Goal: Task Accomplishment & Management: Complete application form

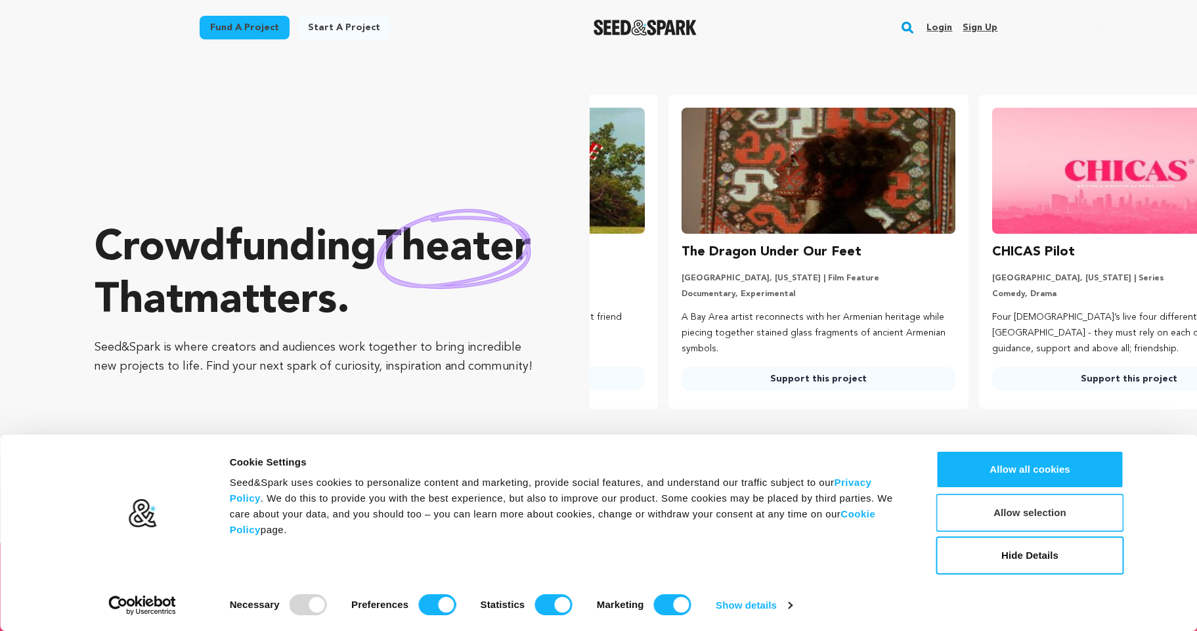
scroll to position [0, 321]
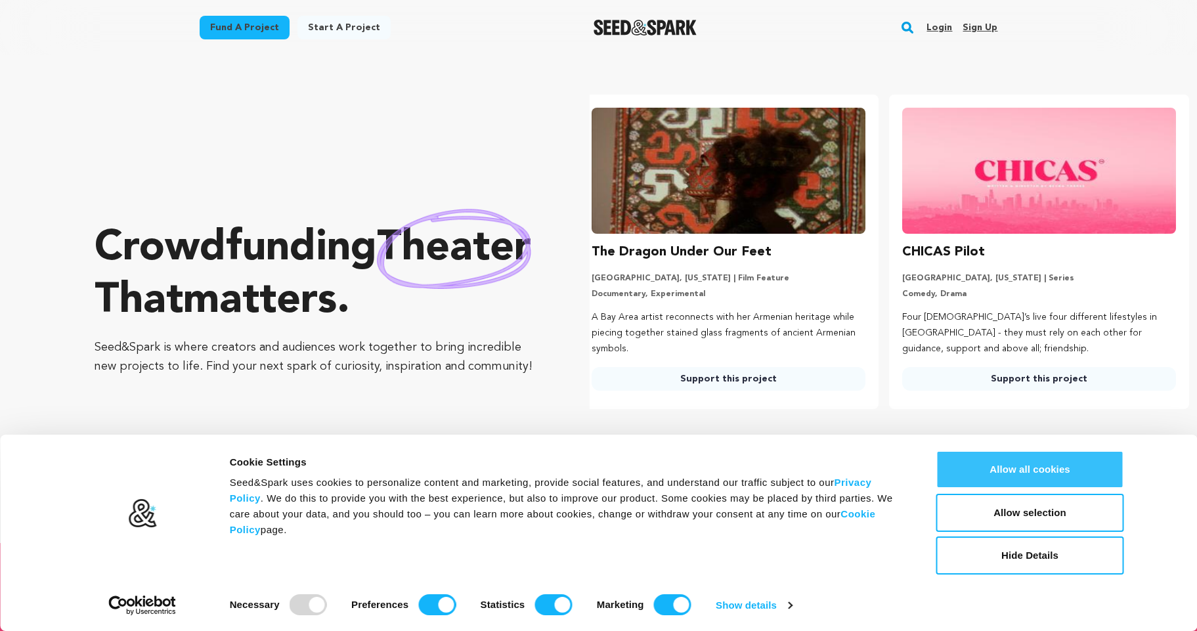
click at [1058, 484] on button "Allow all cookies" at bounding box center [1030, 469] width 188 height 38
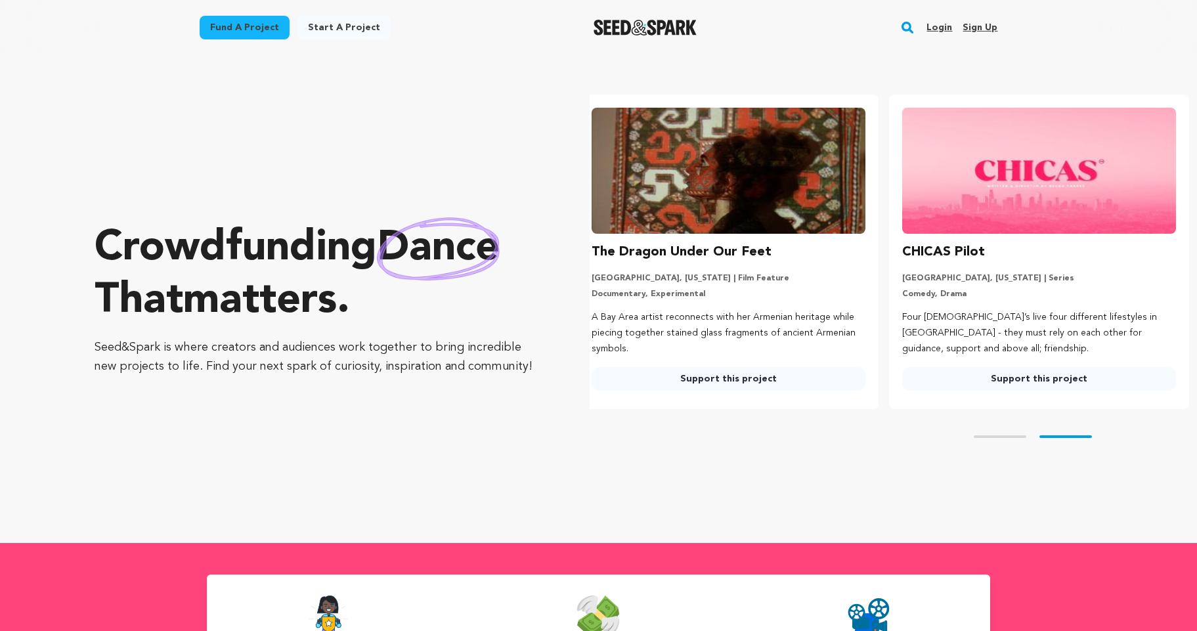
click at [977, 22] on link "Sign up" at bounding box center [979, 27] width 35 height 21
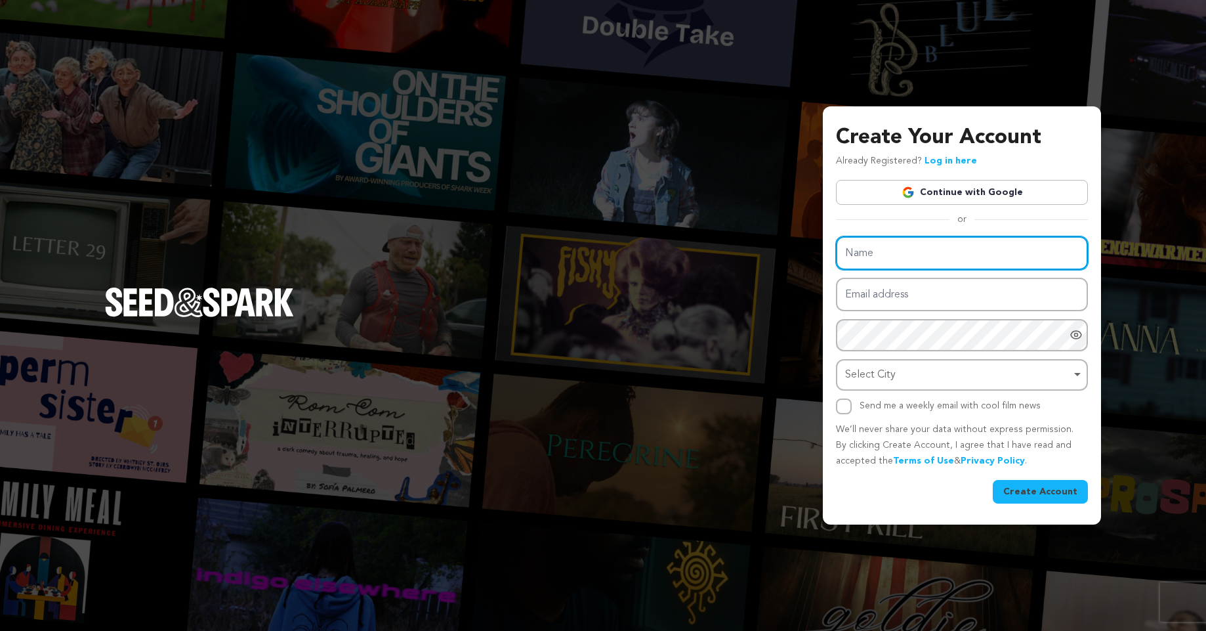
click at [899, 258] on input "Name" at bounding box center [962, 252] width 252 height 33
click at [892, 363] on div "Select City Remove item" at bounding box center [962, 375] width 239 height 24
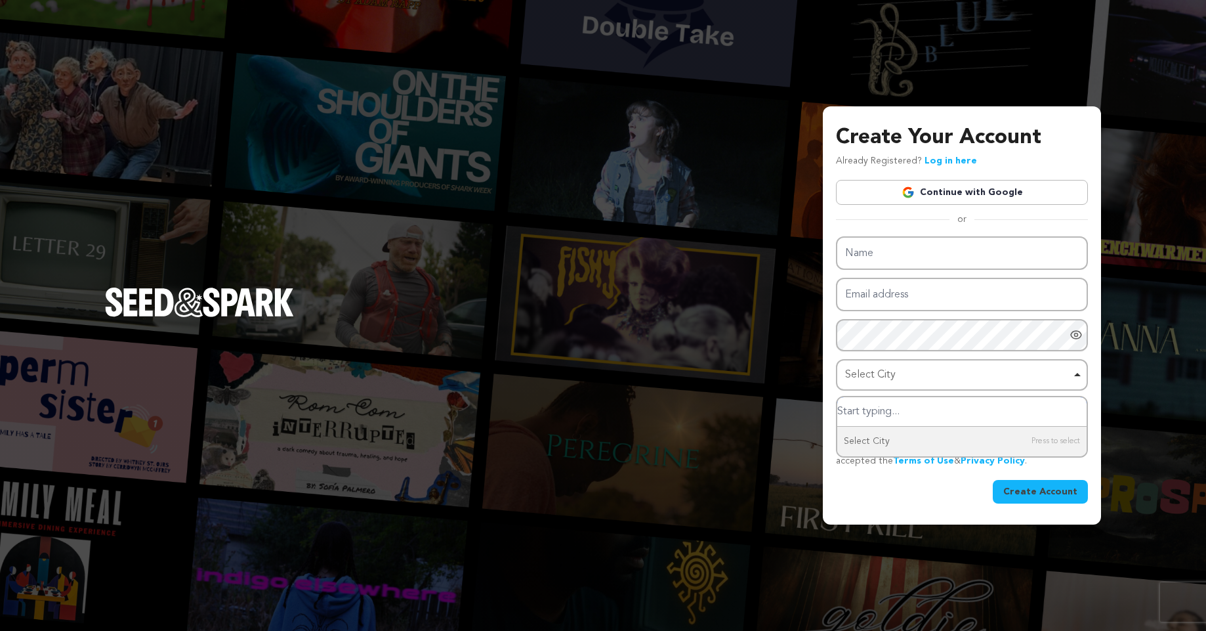
click at [1073, 379] on div "Select City Remove item" at bounding box center [962, 375] width 239 height 24
click at [934, 377] on div "Select City Remove item" at bounding box center [958, 375] width 226 height 19
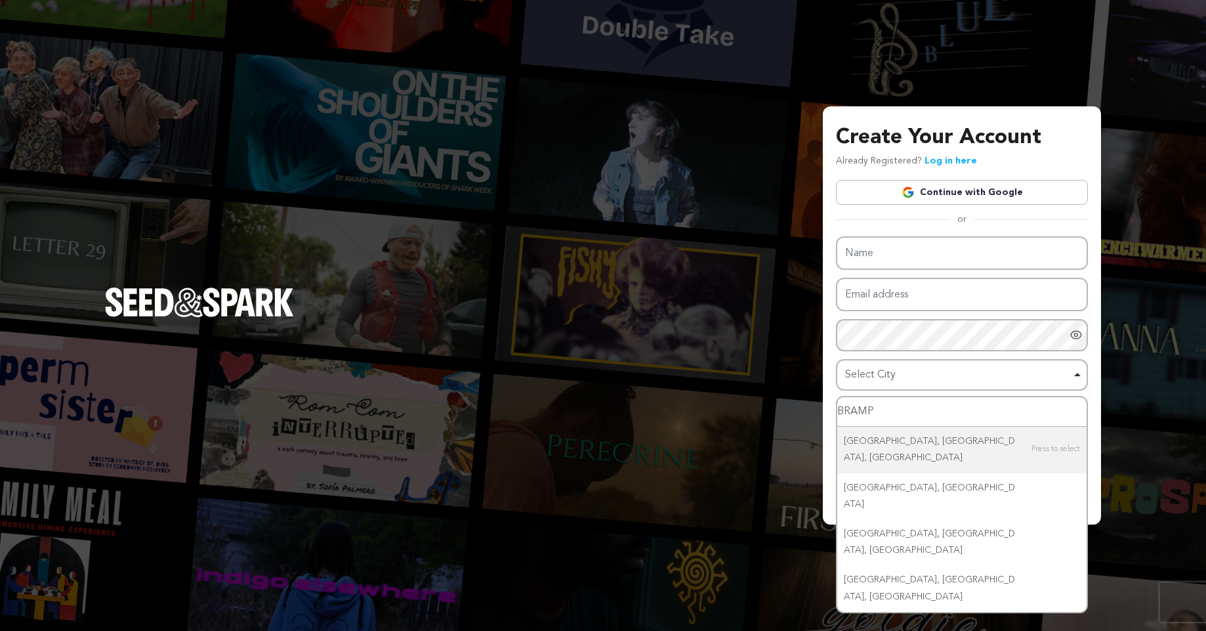
type input "BRAMPT"
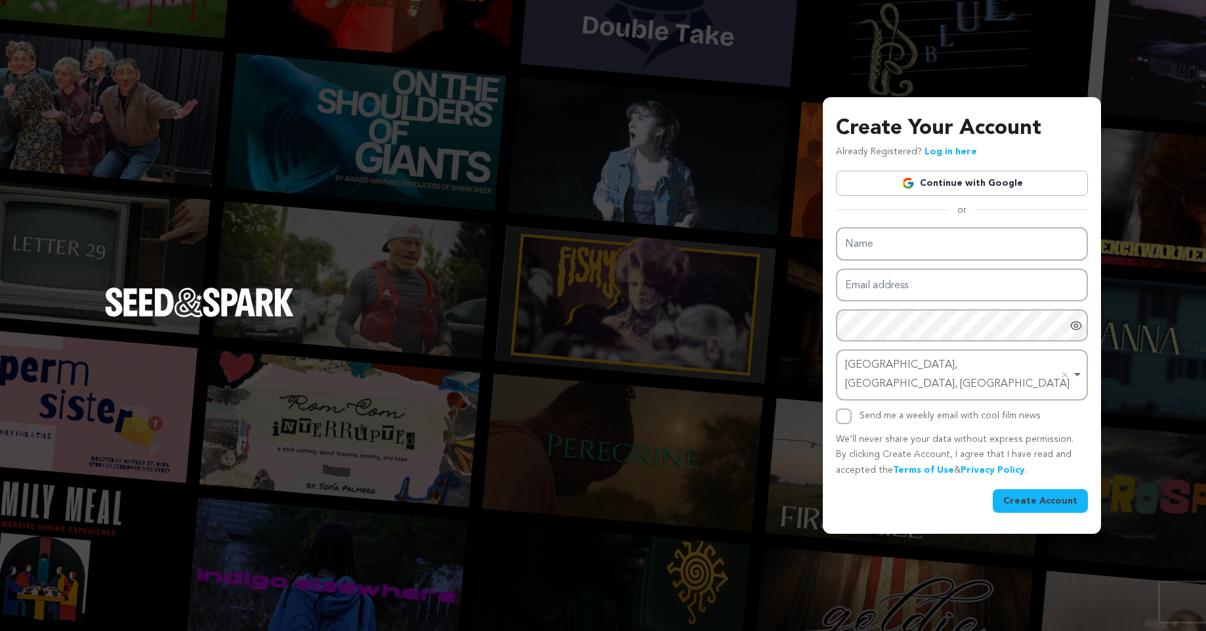
click at [857, 408] on div "Send me a weekly email with cool film news" at bounding box center [962, 416] width 252 height 16
click at [849, 408] on input "Send me a weekly email with cool film news" at bounding box center [844, 416] width 16 height 16
checkbox input "true"
click at [944, 302] on input "Email address" at bounding box center [962, 284] width 252 height 33
type input "leadharvestor@gmail.com"
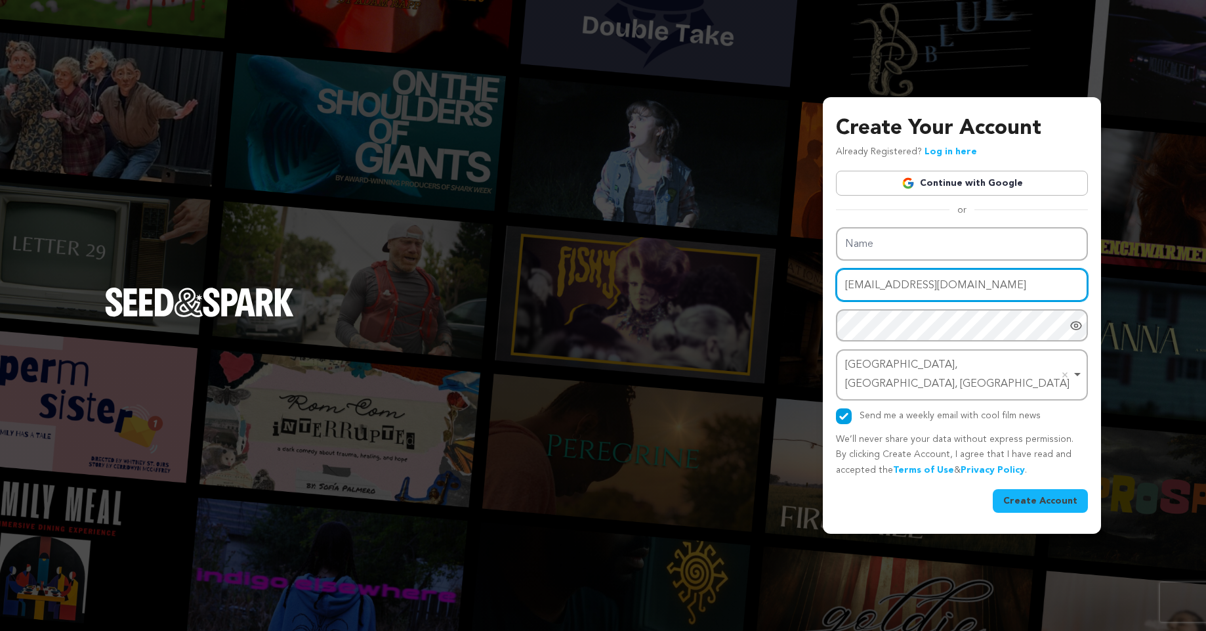
drag, startPoint x: 909, startPoint y: 291, endPoint x: 799, endPoint y: 297, distance: 110.5
click at [799, 297] on div "Create Your Account Already Registered? Log in here Continue with Google or eyJ…" at bounding box center [603, 315] width 1206 height 631
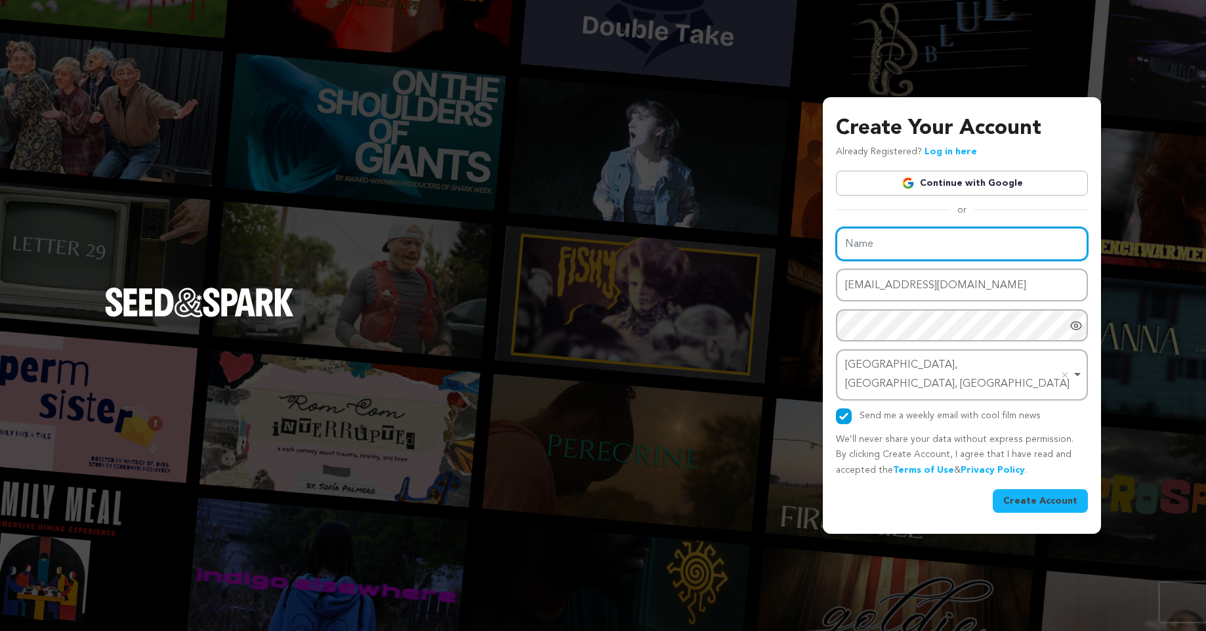
click at [849, 255] on input "Name" at bounding box center [962, 243] width 252 height 33
paste input "leadharvestor"
click at [865, 251] on input "lead harvestor" at bounding box center [962, 243] width 252 height 33
click at [851, 253] on input "lead harvestor" at bounding box center [962, 243] width 252 height 33
type input "Lead Harvestor"
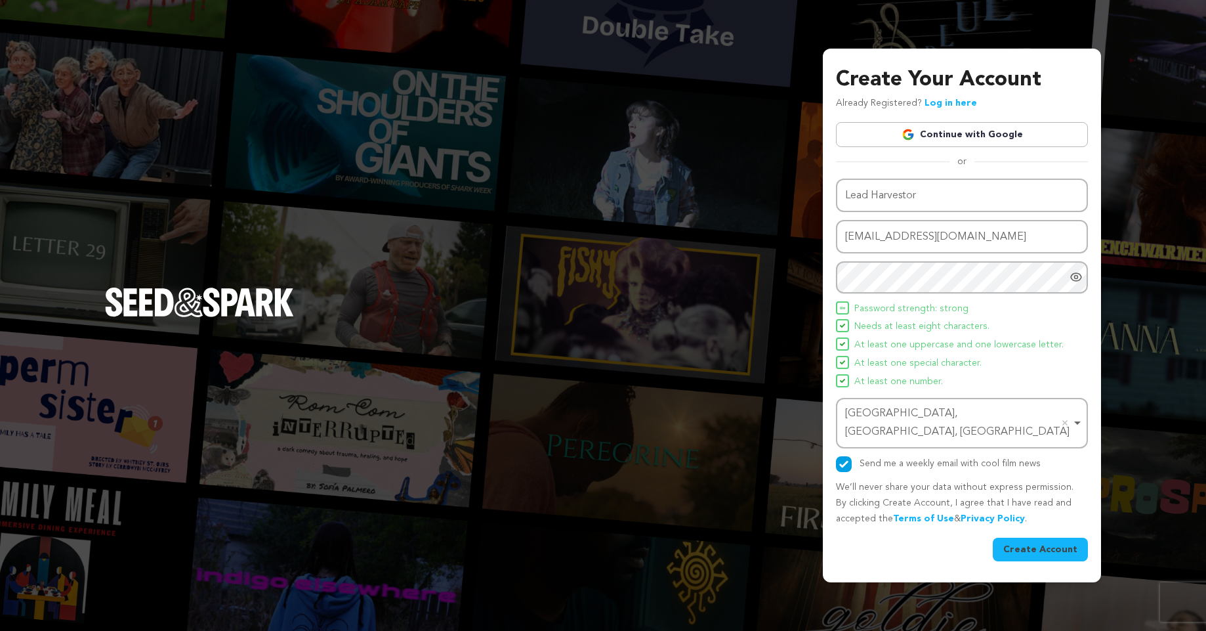
click at [1063, 544] on button "Create Account" at bounding box center [1040, 550] width 95 height 24
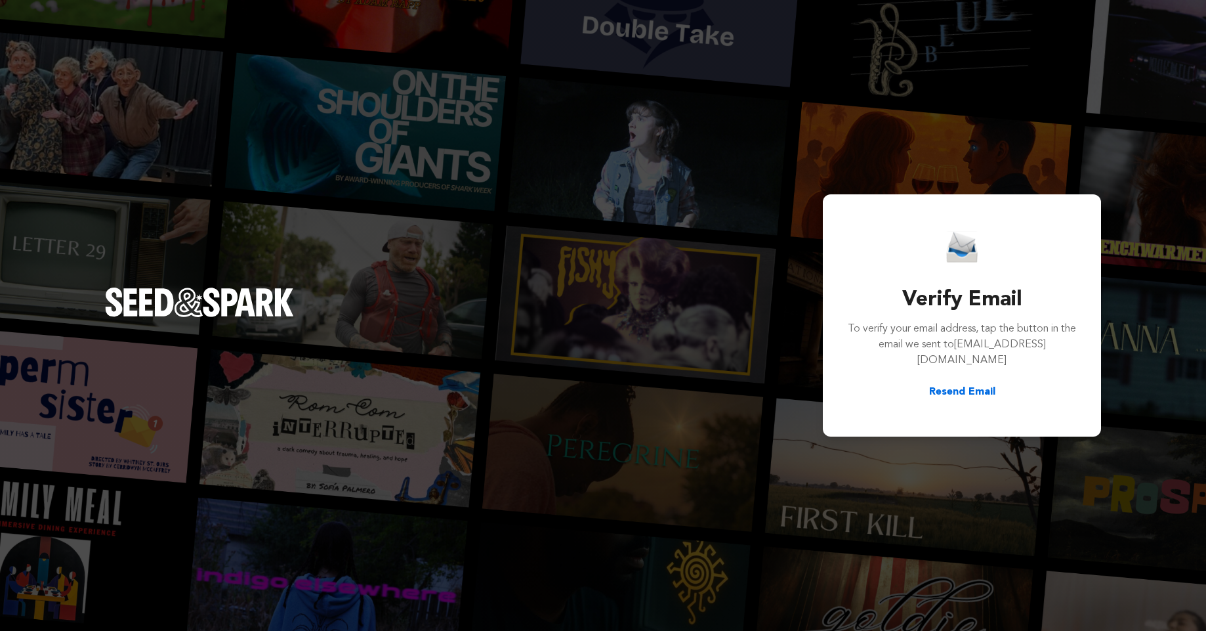
click at [966, 387] on button "Resend Email" at bounding box center [962, 392] width 66 height 16
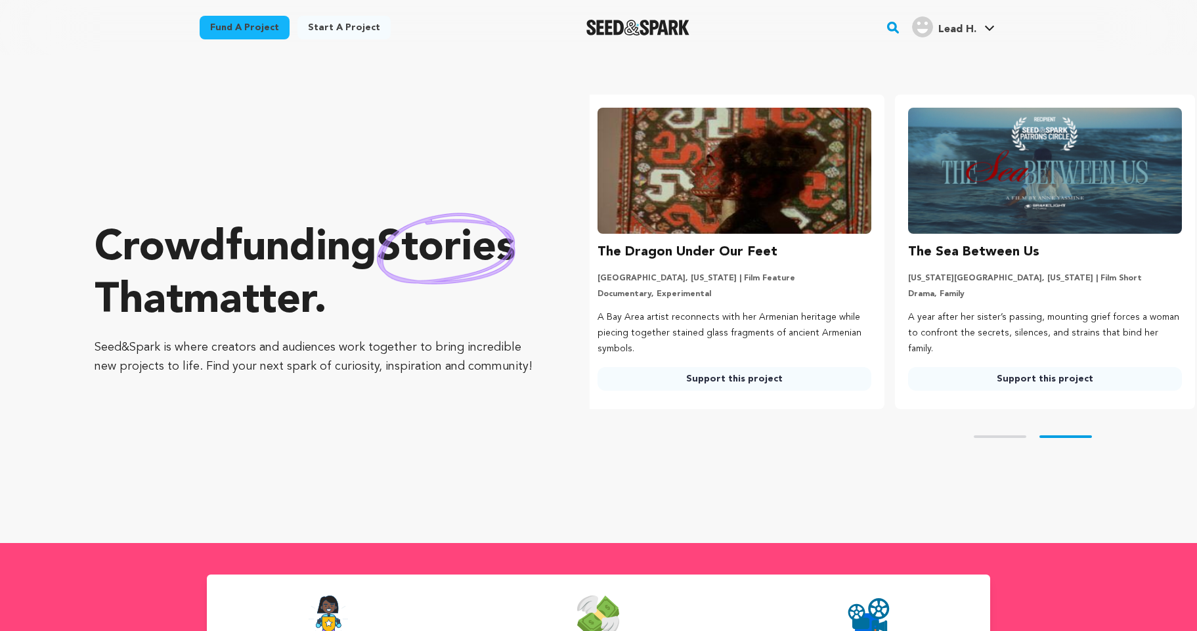
scroll to position [0, 321]
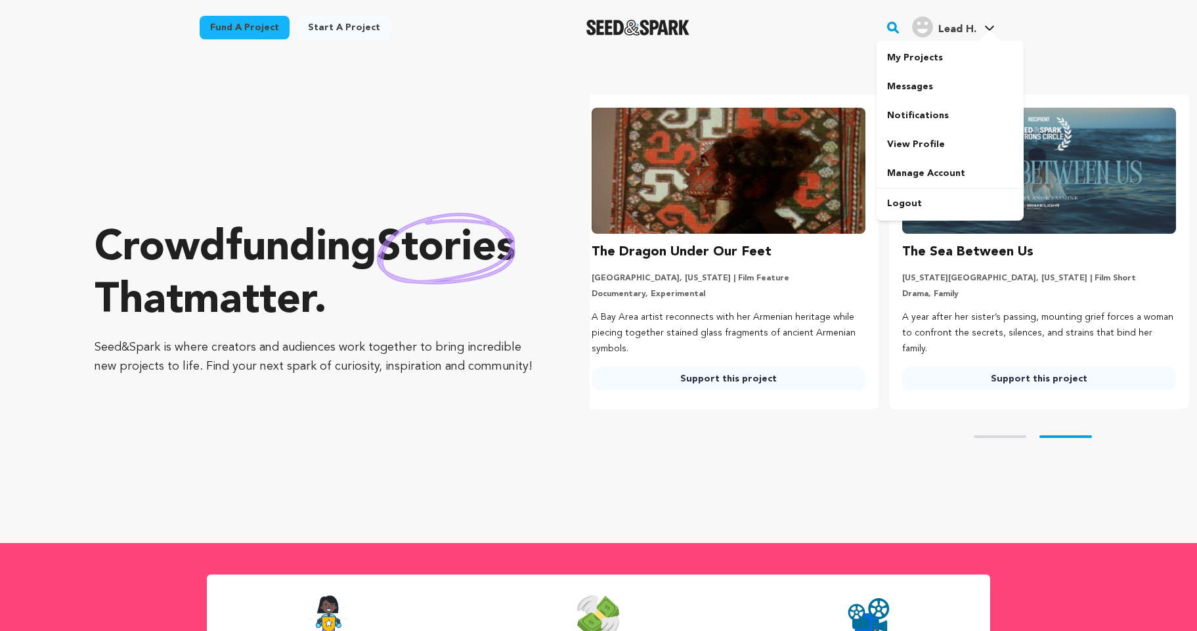
click at [975, 26] on span "Lead H." at bounding box center [957, 29] width 38 height 11
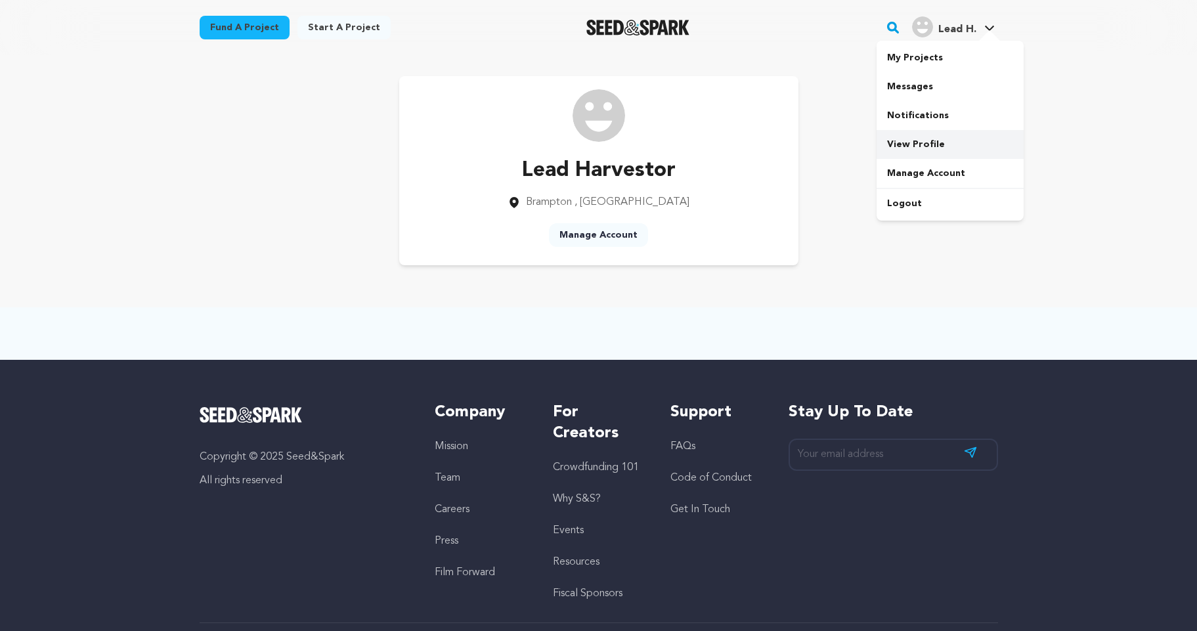
click at [928, 139] on link "View Profile" at bounding box center [949, 144] width 147 height 29
click at [602, 235] on link "Manage Account" at bounding box center [598, 235] width 99 height 24
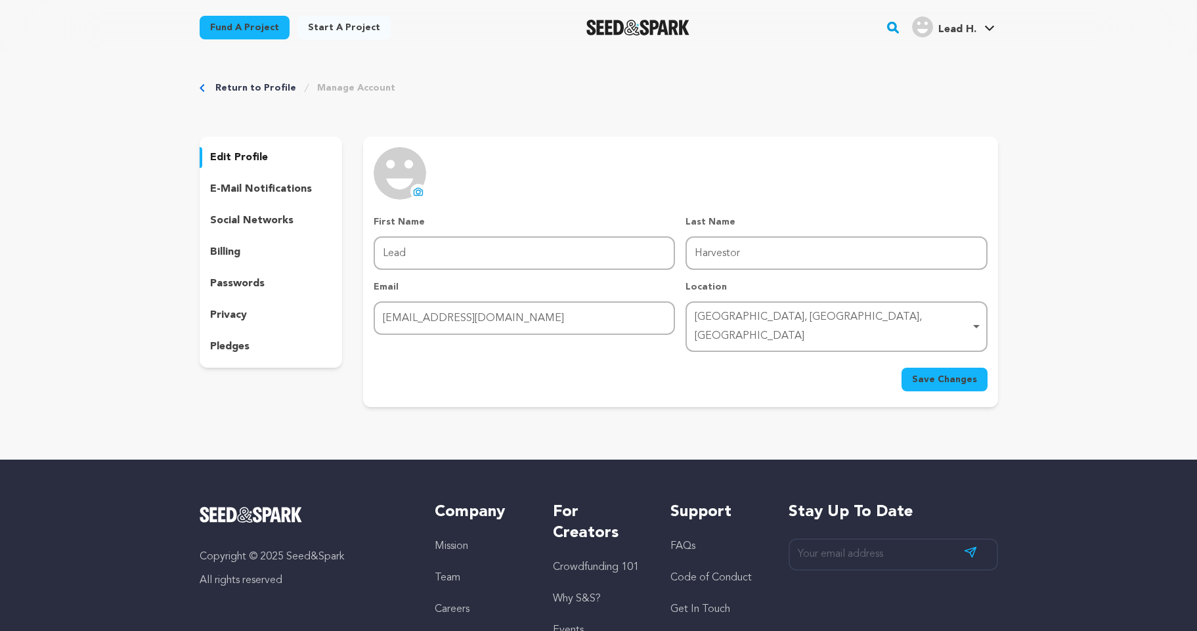
click at [422, 188] on icon at bounding box center [418, 191] width 11 height 11
click at [967, 373] on span "Save Changes" at bounding box center [944, 379] width 65 height 13
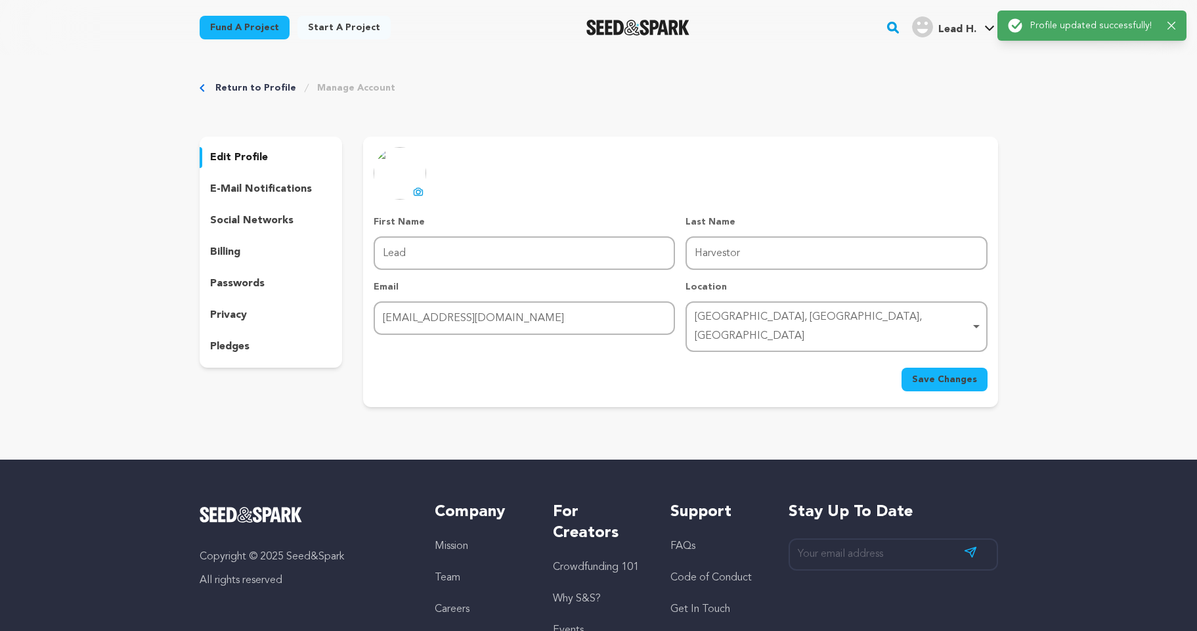
click at [257, 193] on p "e-mail notifications" at bounding box center [261, 189] width 102 height 16
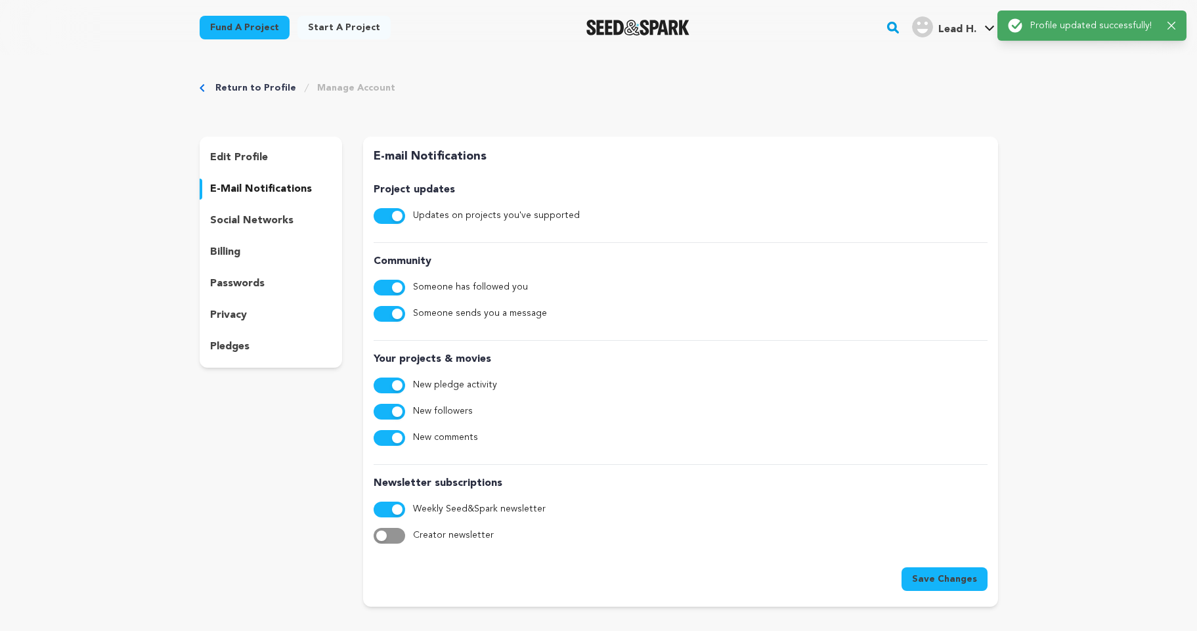
click at [255, 217] on p "social networks" at bounding box center [251, 221] width 83 height 16
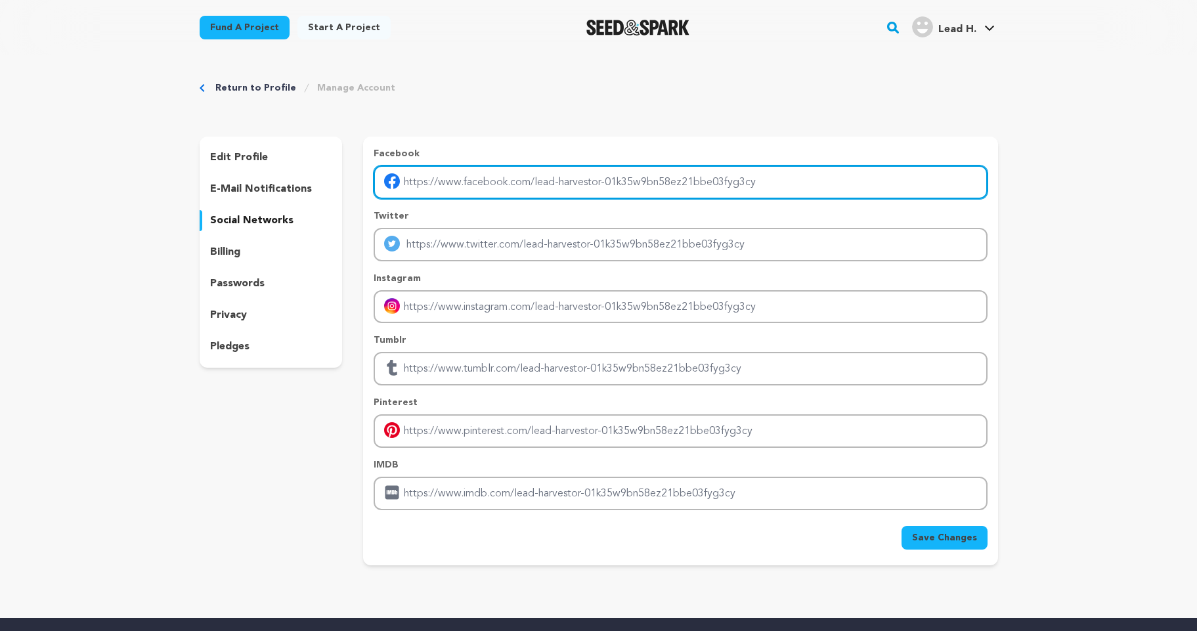
click at [557, 174] on input "Enter facebook profile link" at bounding box center [680, 181] width 613 height 33
type input "https://www.facebook.com/p/Lead-Harvestor-61551247439529/"
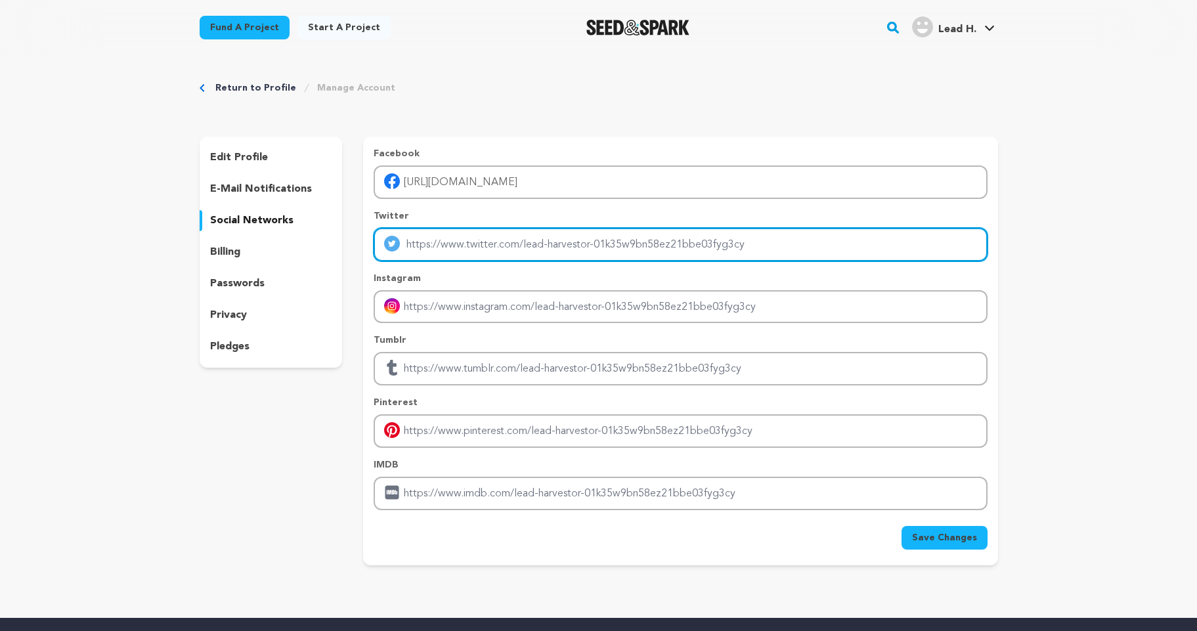
click at [549, 242] on input "Enter twitter profile link" at bounding box center [680, 244] width 613 height 33
type input "https://x.com/LeadHarvestor"
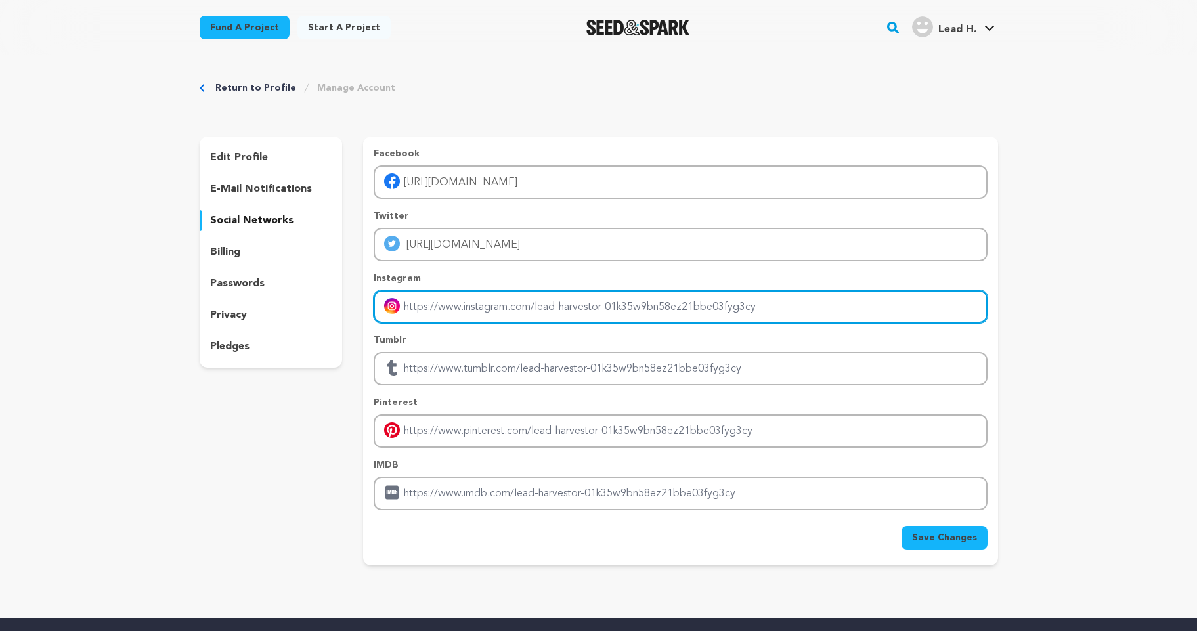
click at [524, 308] on input "Enter instagram handle link" at bounding box center [680, 306] width 613 height 33
type input "https://www.instagram.com/lead_harvestor/"
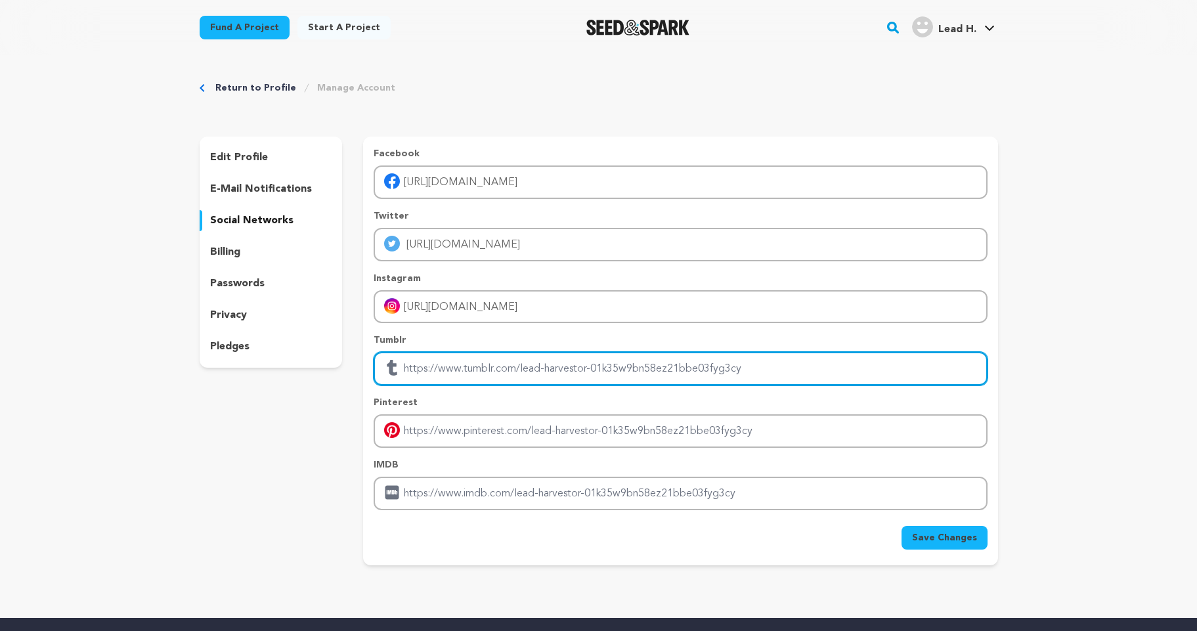
click at [502, 376] on input "Enter tubmlr profile link" at bounding box center [680, 368] width 613 height 33
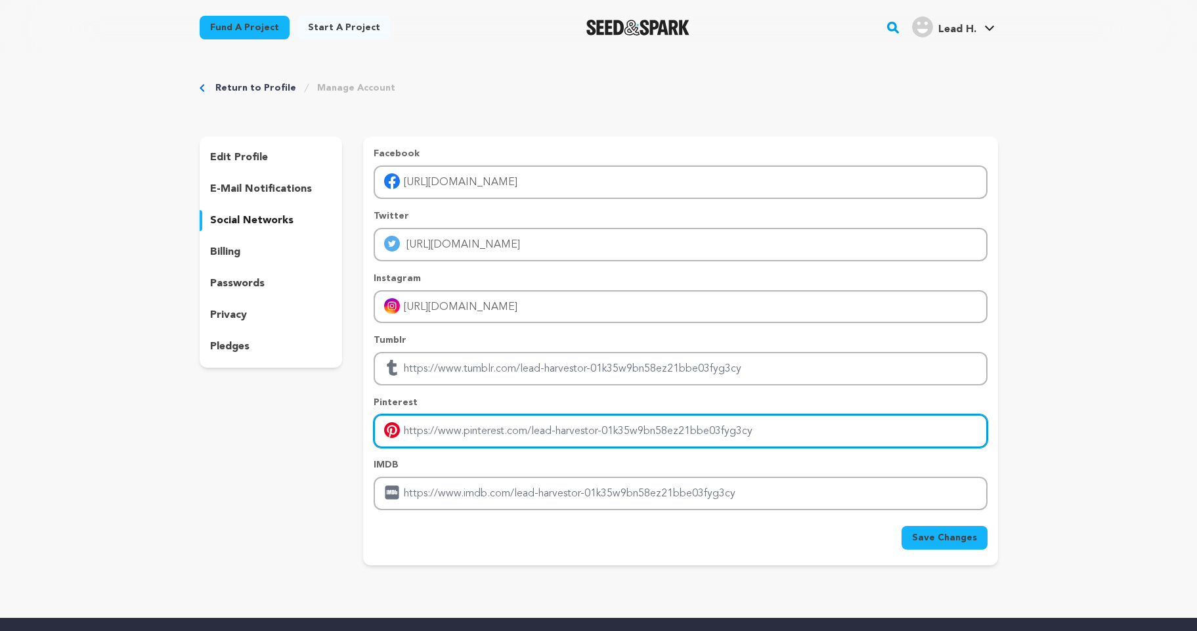
click at [507, 434] on input "Enter pinterest profile link" at bounding box center [680, 430] width 613 height 33
type input "https://ca.pinterest.com/leadharvestor/"
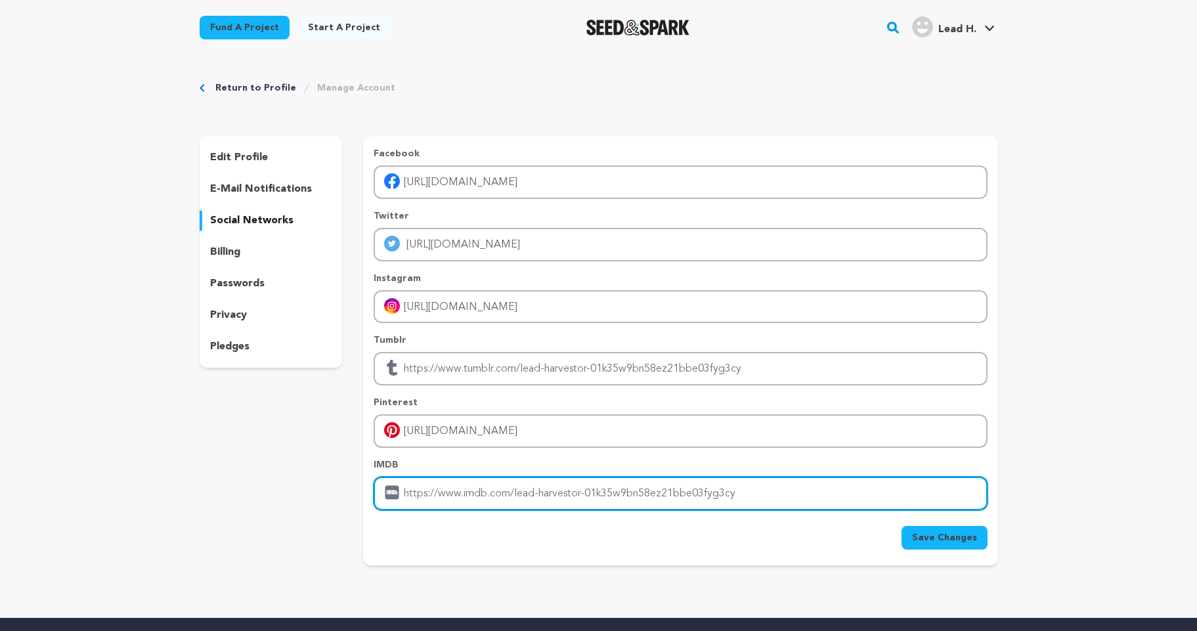
click at [496, 496] on input "Enter IMDB profile link" at bounding box center [680, 493] width 613 height 33
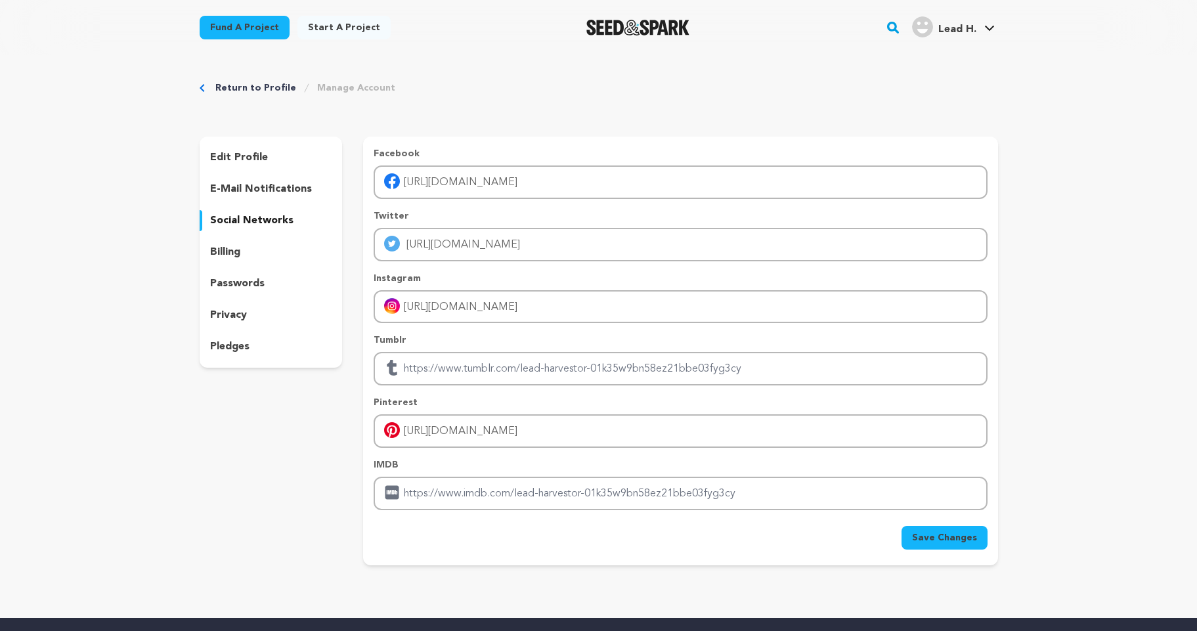
click at [966, 555] on div "Facebook https://www.facebook.com/p/Lead-Harvestor-61551247439529/ Twitter http…" at bounding box center [680, 351] width 634 height 429
click at [970, 545] on button "Save Changes" at bounding box center [944, 538] width 86 height 24
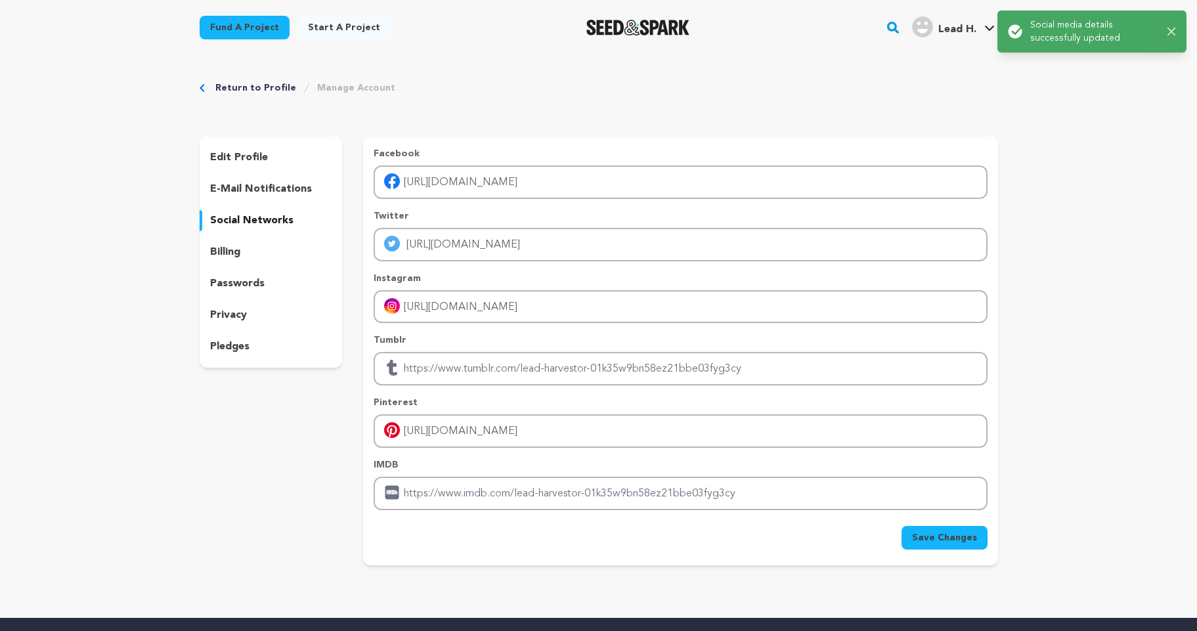
click at [249, 246] on div "billing" at bounding box center [271, 252] width 143 height 21
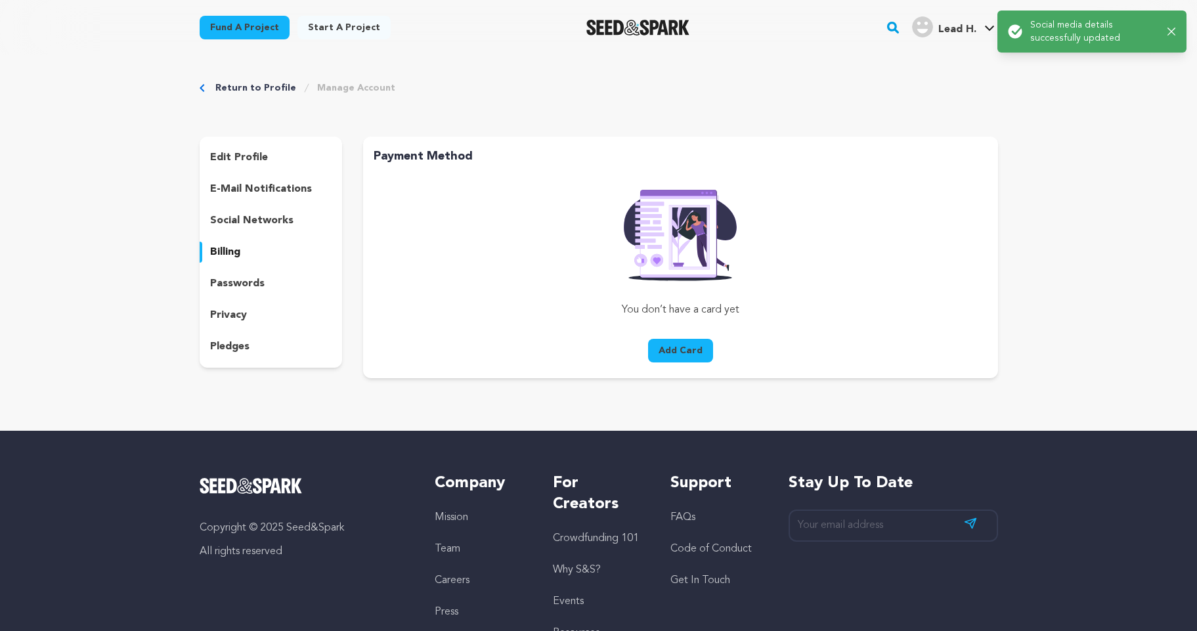
click at [244, 278] on p "passwords" at bounding box center [237, 284] width 54 height 16
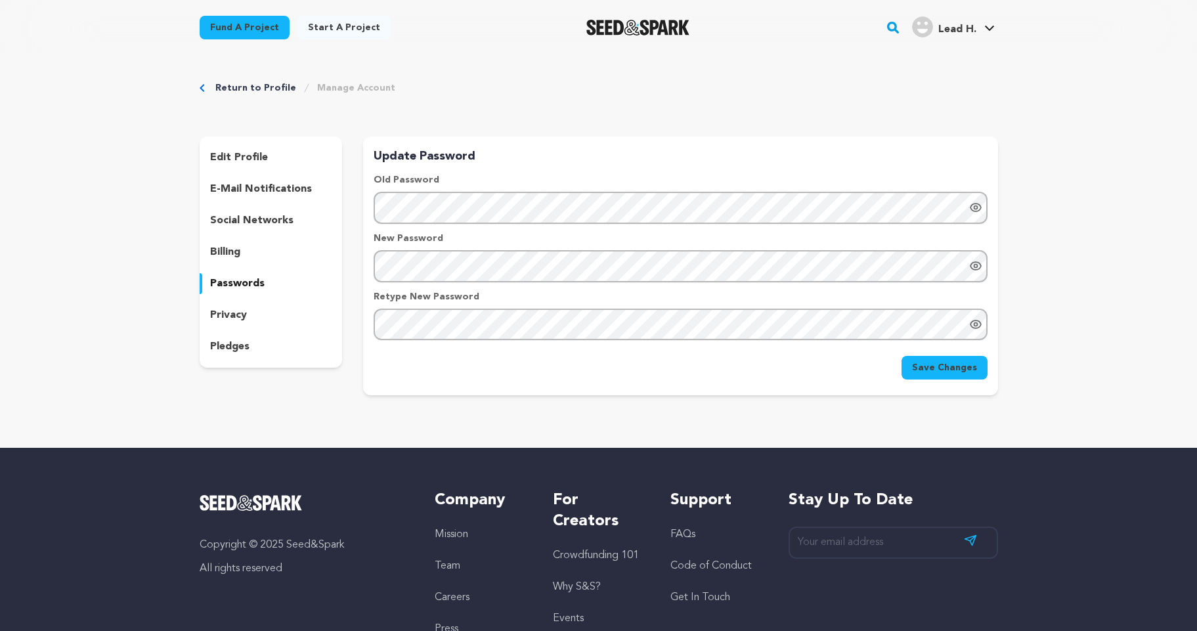
click at [230, 313] on p "privacy" at bounding box center [228, 315] width 37 height 16
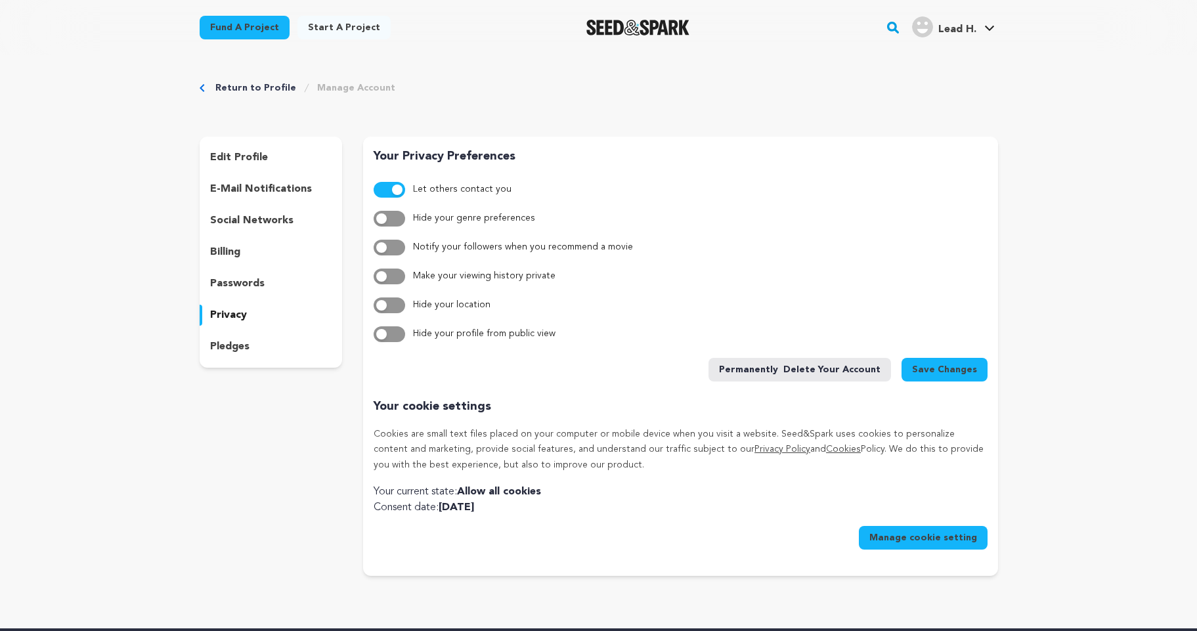
click at [237, 343] on p "pledges" at bounding box center [229, 347] width 39 height 16
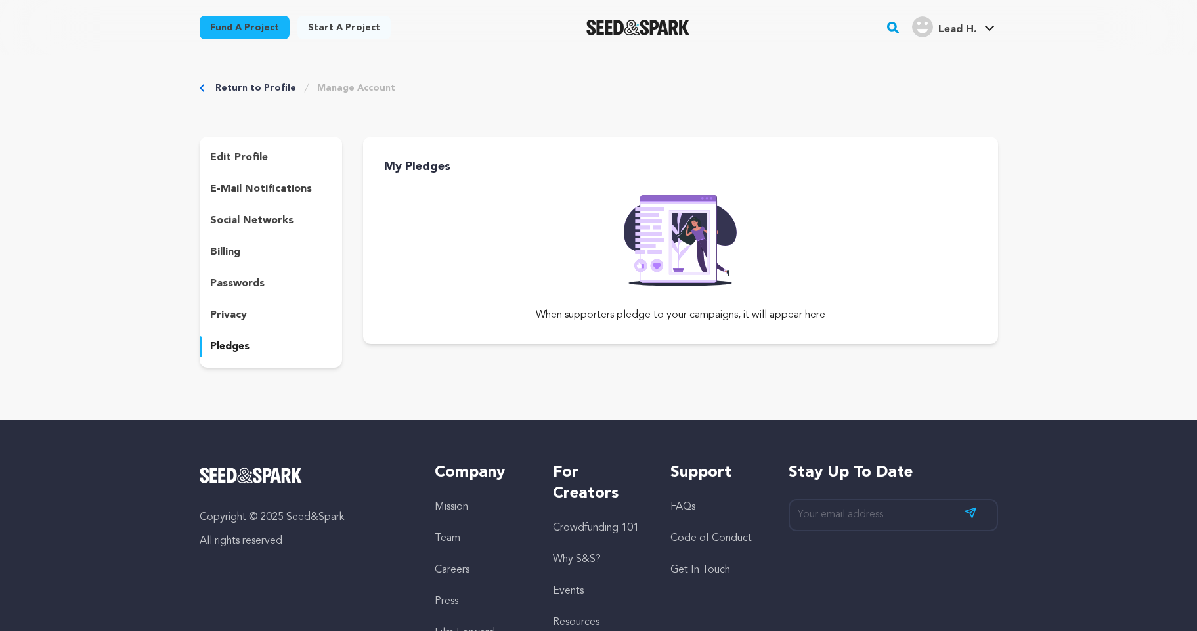
click at [244, 158] on p "edit profile" at bounding box center [239, 158] width 58 height 16
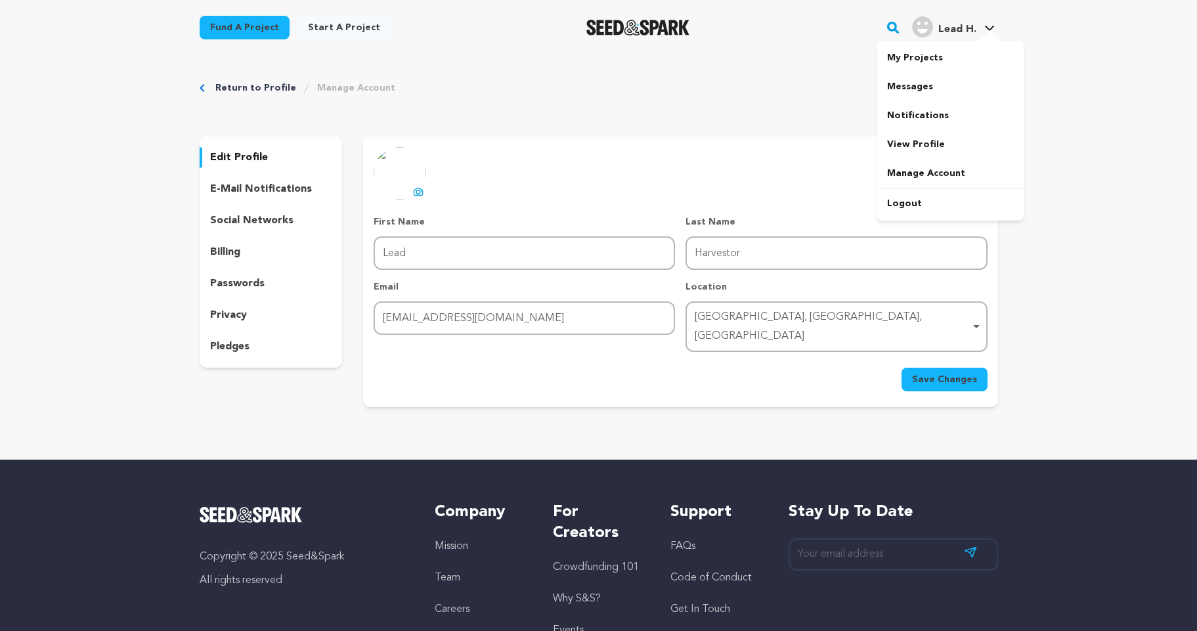
click at [991, 23] on link "Lead H. Lead H." at bounding box center [953, 26] width 88 height 24
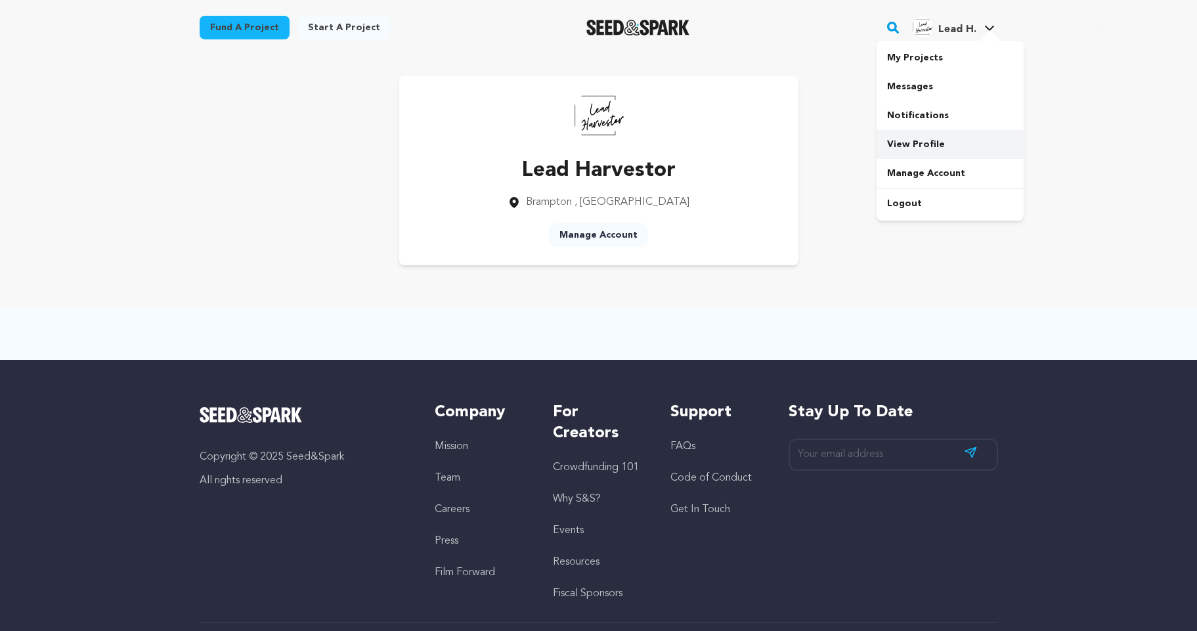
click at [929, 140] on link "View Profile" at bounding box center [949, 144] width 147 height 29
click at [915, 148] on link "View Profile" at bounding box center [949, 144] width 147 height 29
click at [916, 184] on link "Manage Account" at bounding box center [949, 173] width 147 height 29
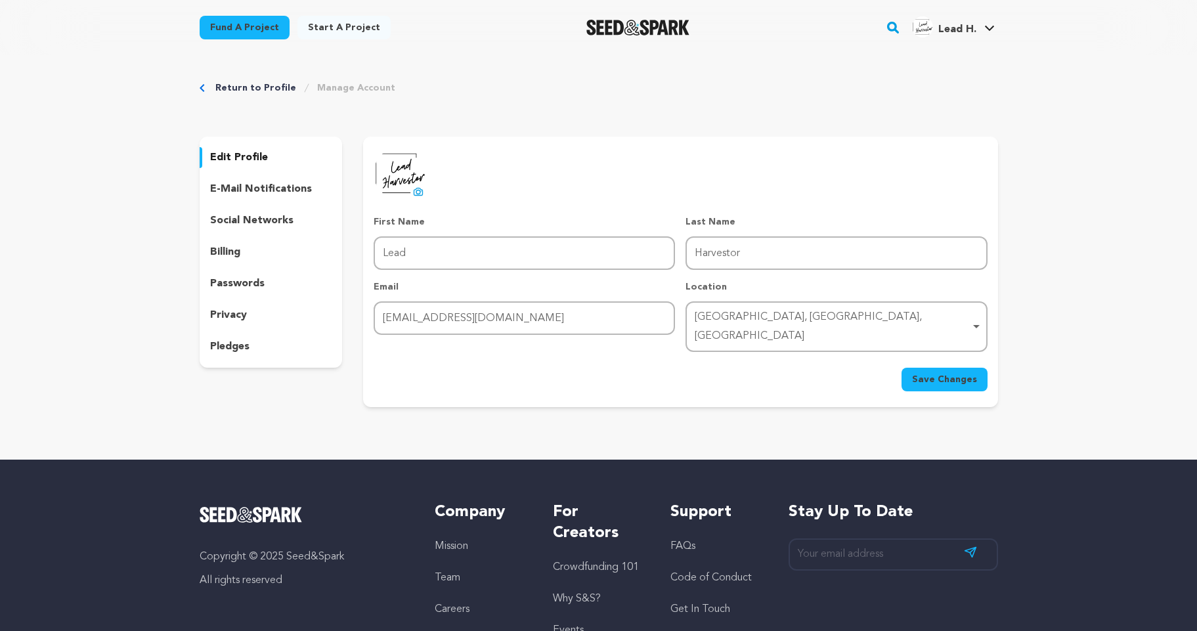
click at [261, 221] on p "social networks" at bounding box center [251, 221] width 83 height 16
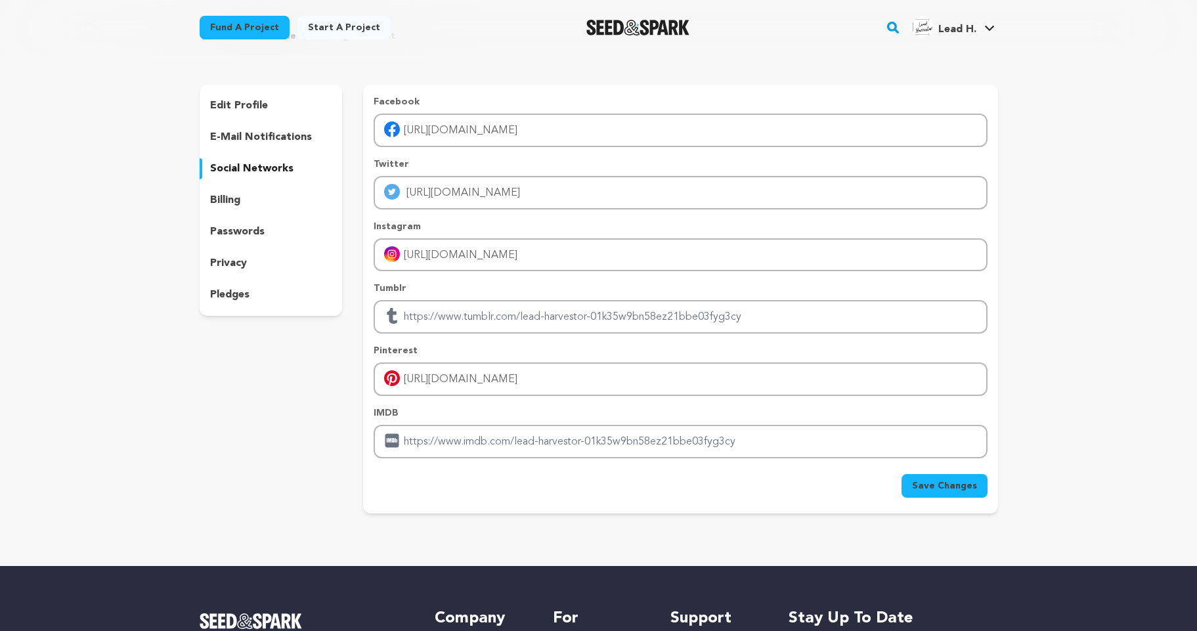
scroll to position [79, 0]
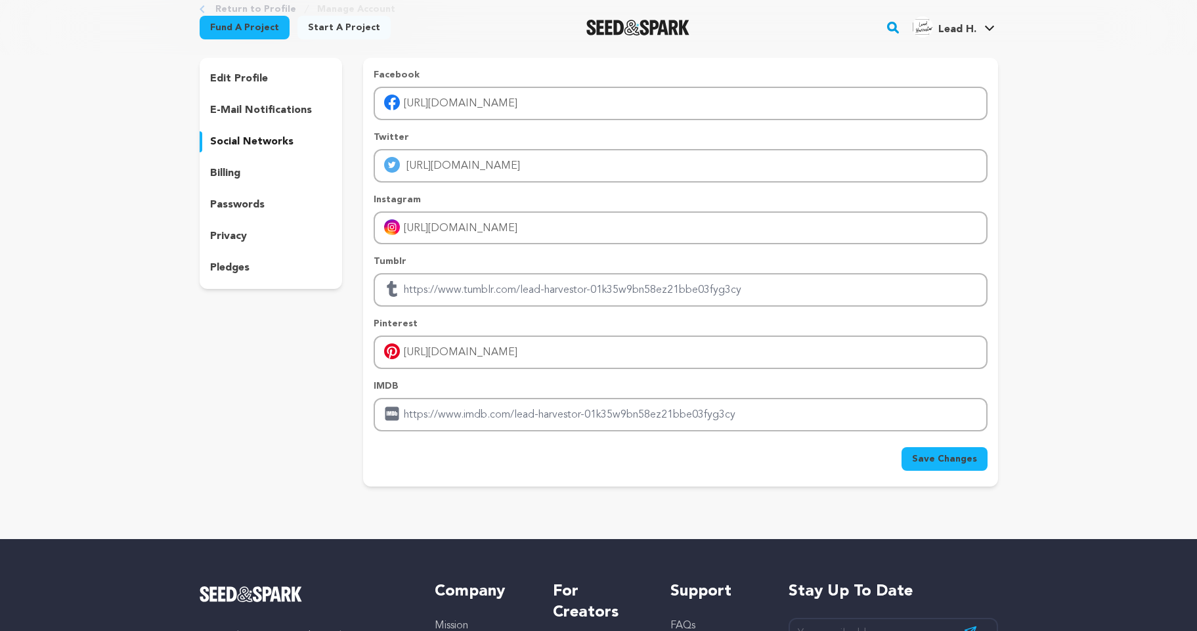
click at [926, 459] on span "Save Changes" at bounding box center [944, 458] width 65 height 13
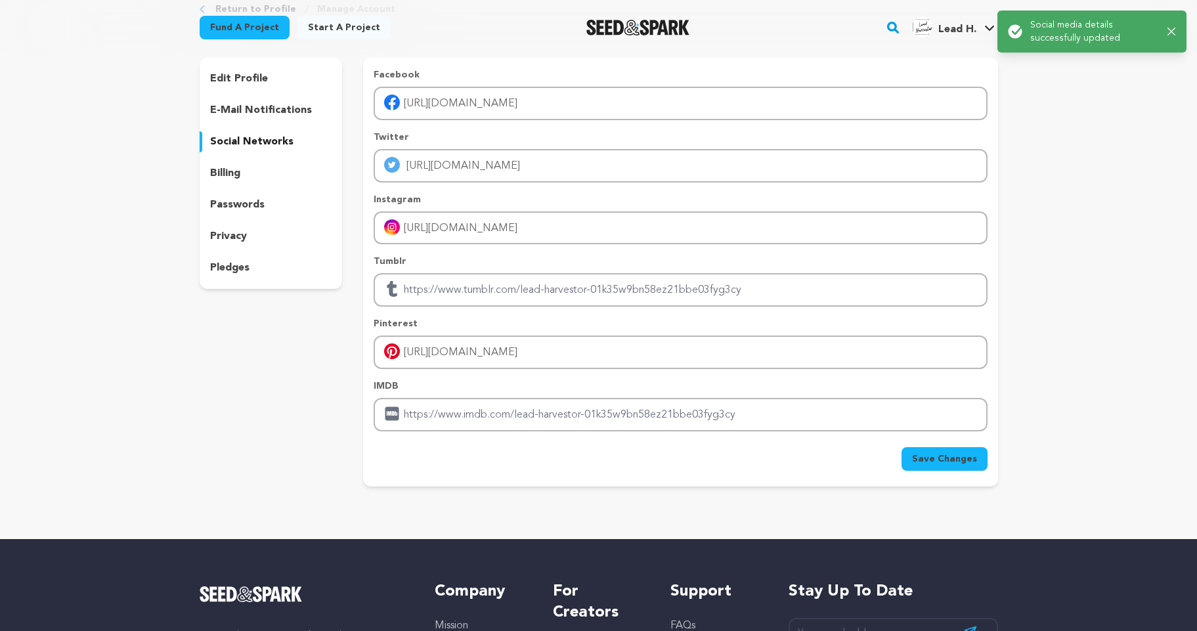
click at [336, 29] on link "Start a project" at bounding box center [343, 28] width 93 height 24
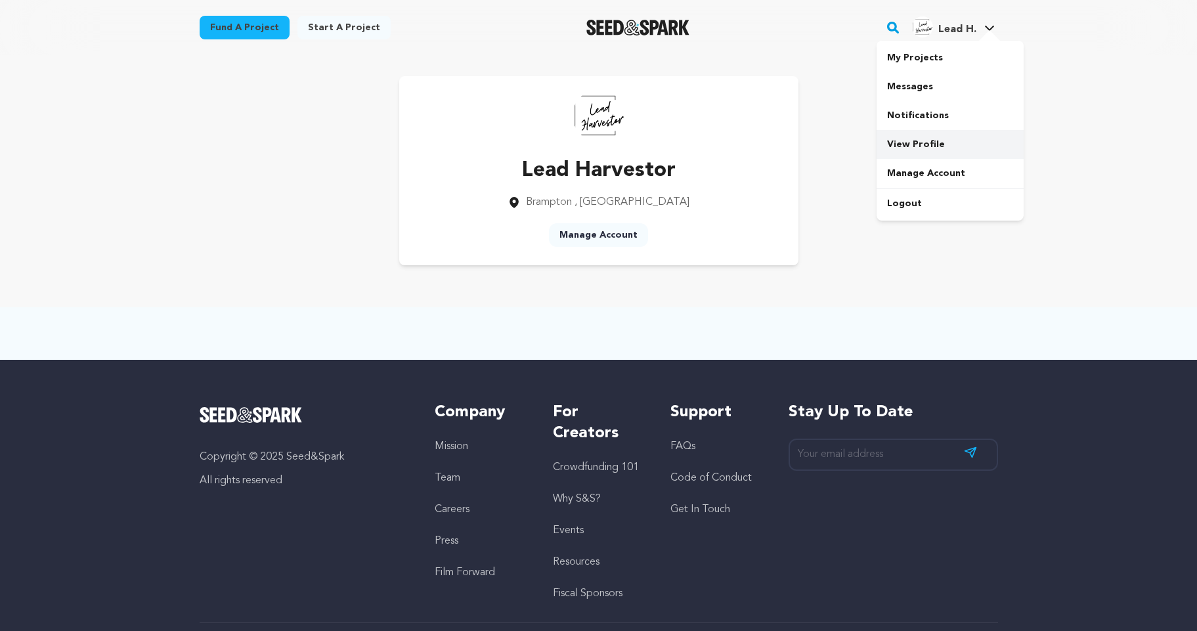
click at [907, 151] on link "View Profile" at bounding box center [949, 144] width 147 height 29
click at [920, 65] on link "My Projects" at bounding box center [949, 57] width 147 height 29
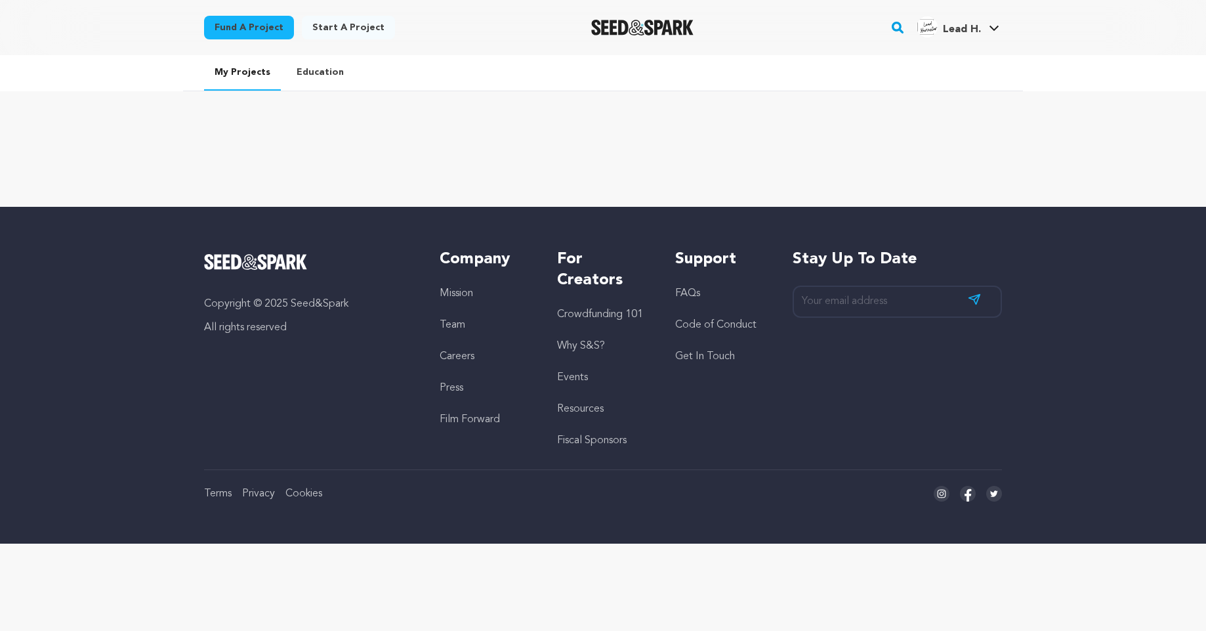
click at [346, 29] on link "Start a project" at bounding box center [348, 28] width 93 height 24
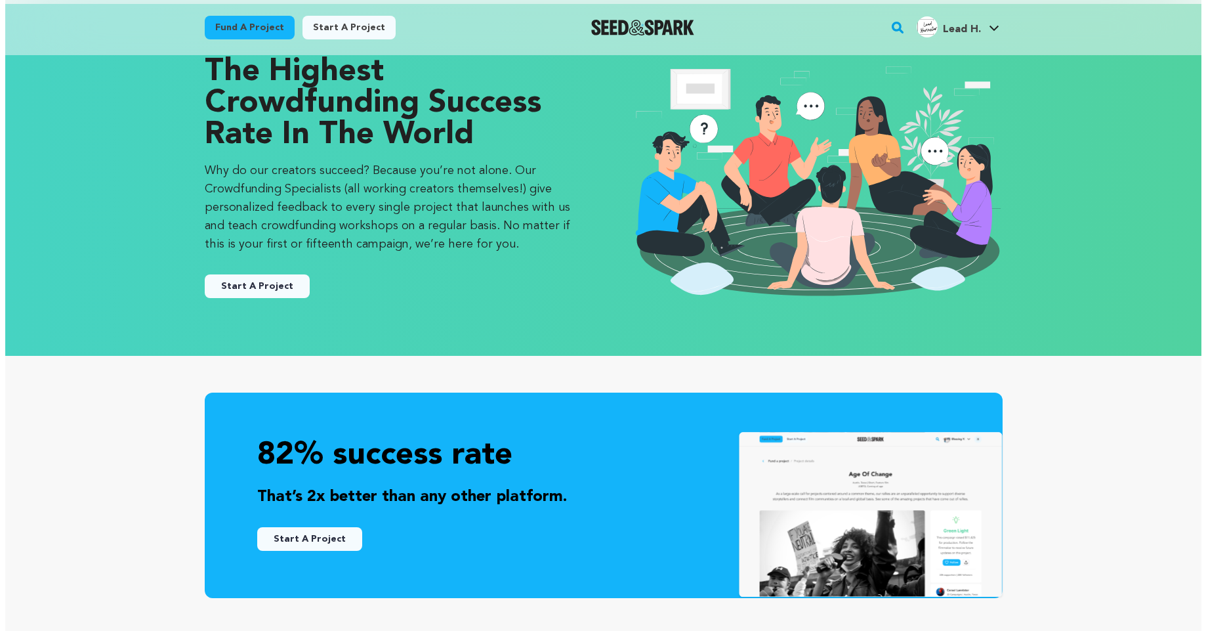
scroll to position [79, 0]
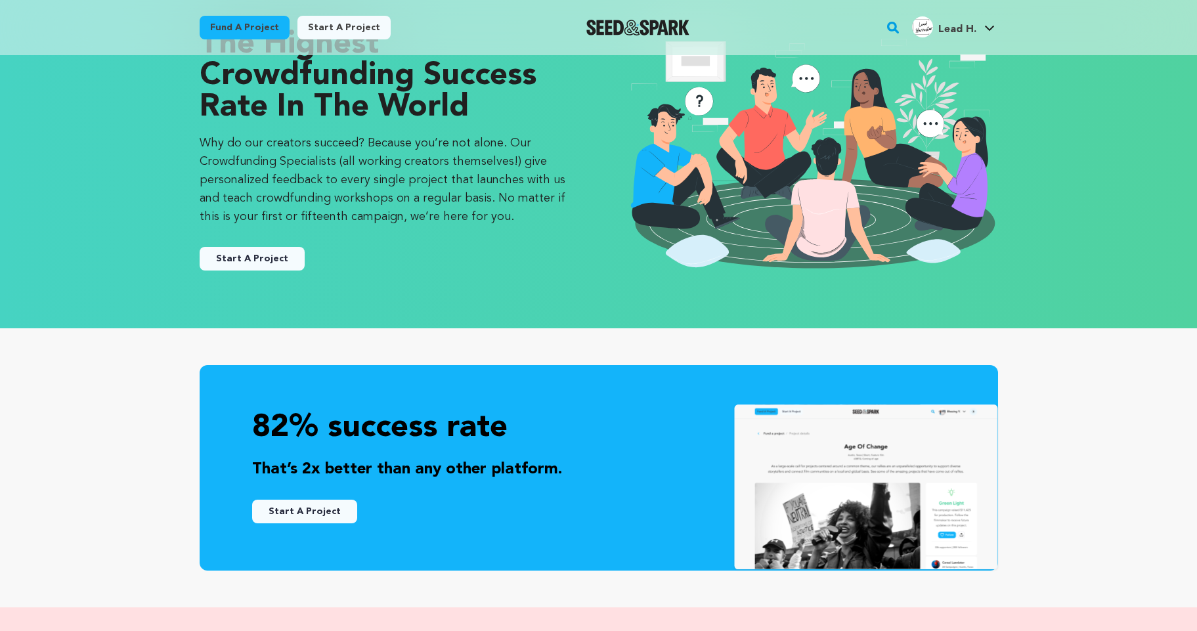
click at [288, 259] on button "Start A Project" at bounding box center [252, 259] width 105 height 24
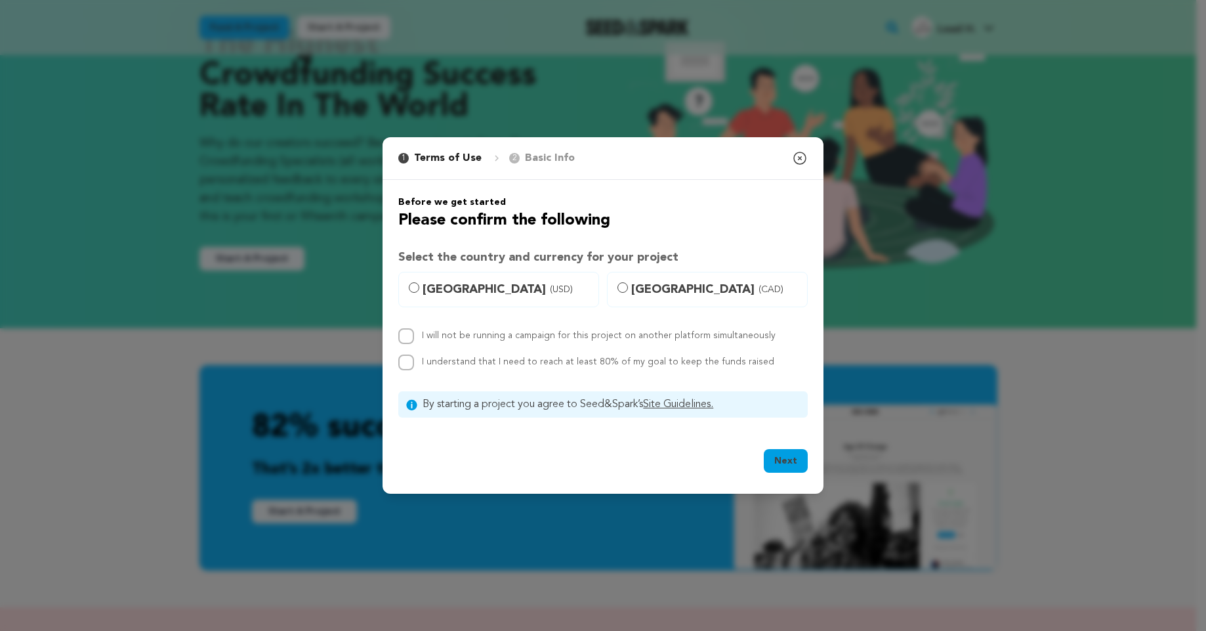
click at [642, 289] on span "Canada (CAD)" at bounding box center [715, 289] width 168 height 18
click at [628, 289] on input "Canada (CAD)" at bounding box center [623, 287] width 11 height 11
radio input "true"
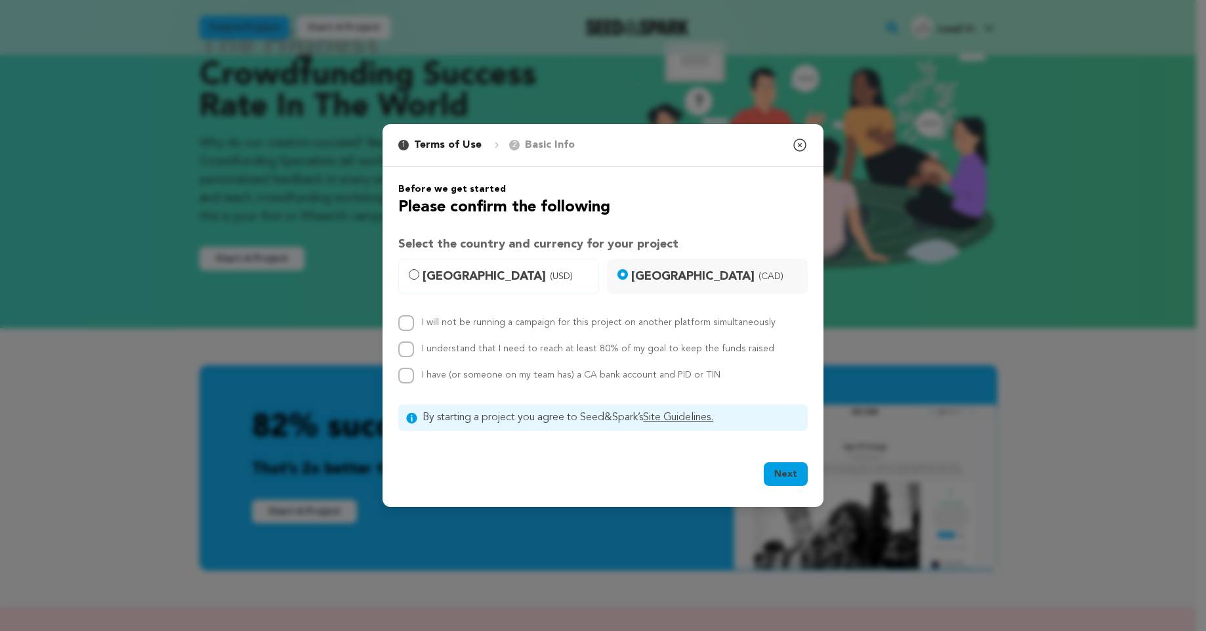
click at [414, 325] on div "I will not be running a campaign for this project on another platform simultane…" at bounding box center [603, 323] width 410 height 16
click at [406, 319] on input "I will not be running a campaign for this project on another platform simultane…" at bounding box center [406, 323] width 16 height 16
checkbox input "true"
click at [404, 343] on input "I understand that I need to reach at least 80% of my goal to keep the funds rai…" at bounding box center [406, 349] width 16 height 16
checkbox input "true"
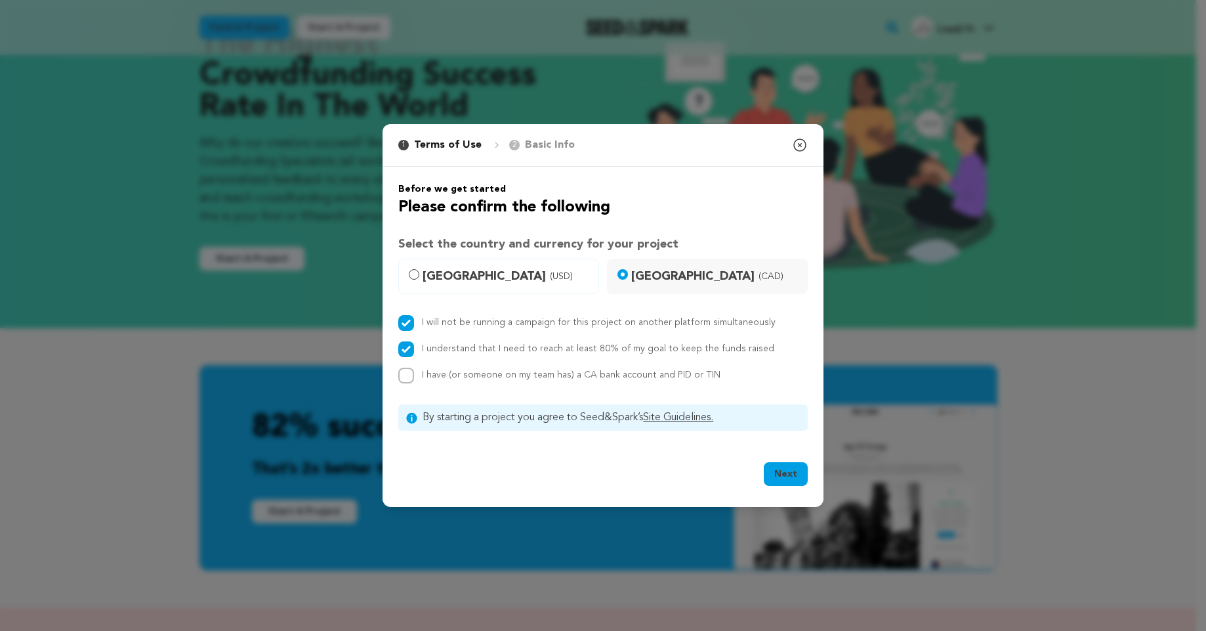
drag, startPoint x: 403, startPoint y: 361, endPoint x: 405, endPoint y: 372, distance: 10.7
click at [402, 362] on div "I will not be running a campaign for this project on another platform simultane…" at bounding box center [603, 349] width 410 height 68
click at [405, 372] on input "I have (or someone on my team has) a CA bank account and PID or TIN" at bounding box center [406, 376] width 16 height 16
checkbox input "true"
click at [780, 477] on button "Next" at bounding box center [786, 474] width 44 height 24
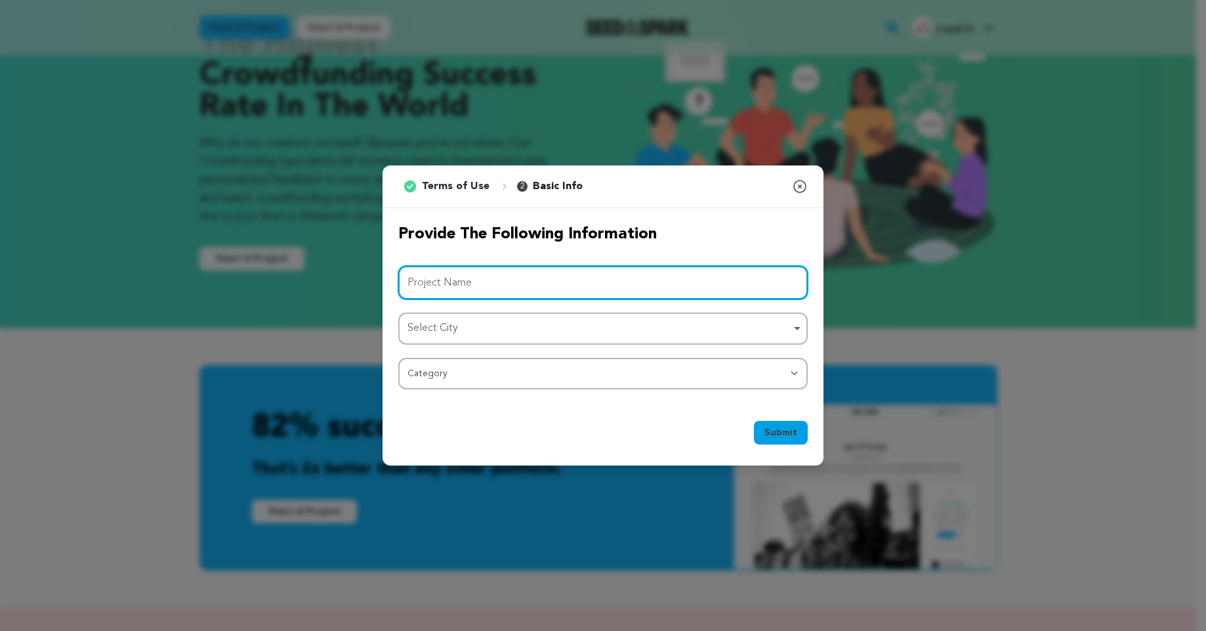
click at [649, 286] on input "Project Name" at bounding box center [603, 282] width 410 height 33
click at [693, 339] on div "Select City Remove item" at bounding box center [603, 328] width 396 height 24
click at [597, 277] on input "Project Name" at bounding box center [603, 282] width 410 height 33
paste input "Home Improvement Leads In [GEOGRAPHIC_DATA] | Lead Harvestor"
click at [537, 331] on div "Select City Remove item" at bounding box center [599, 328] width 383 height 19
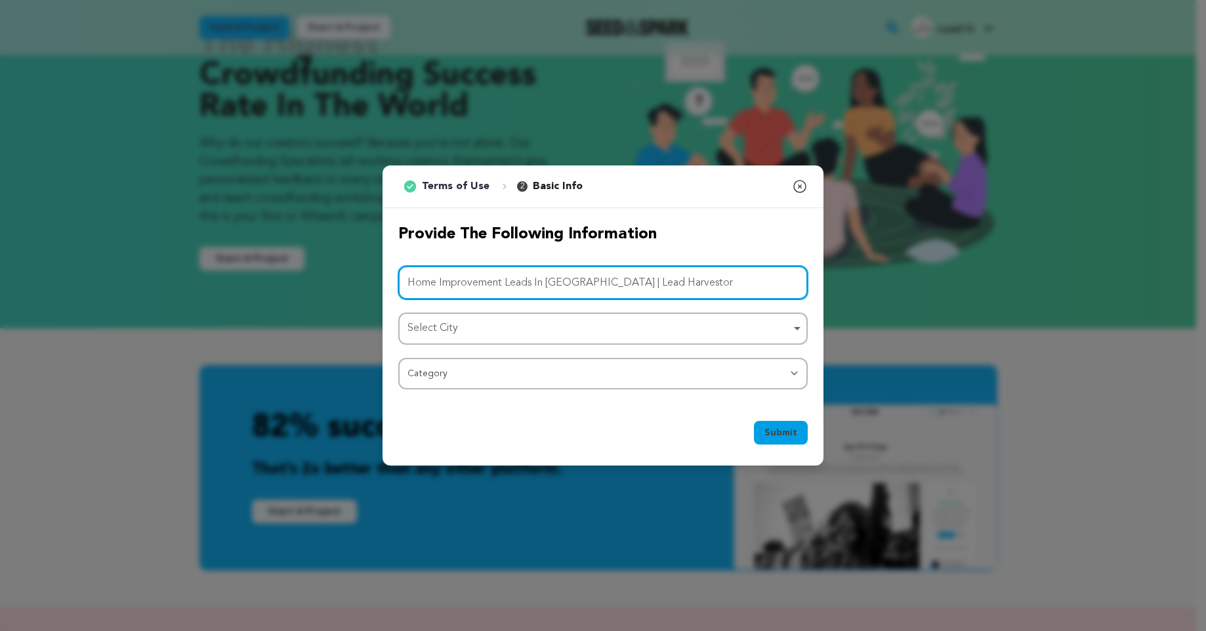
type input "Home Improvement Leads In [GEOGRAPHIC_DATA] | Lead Harvestor"
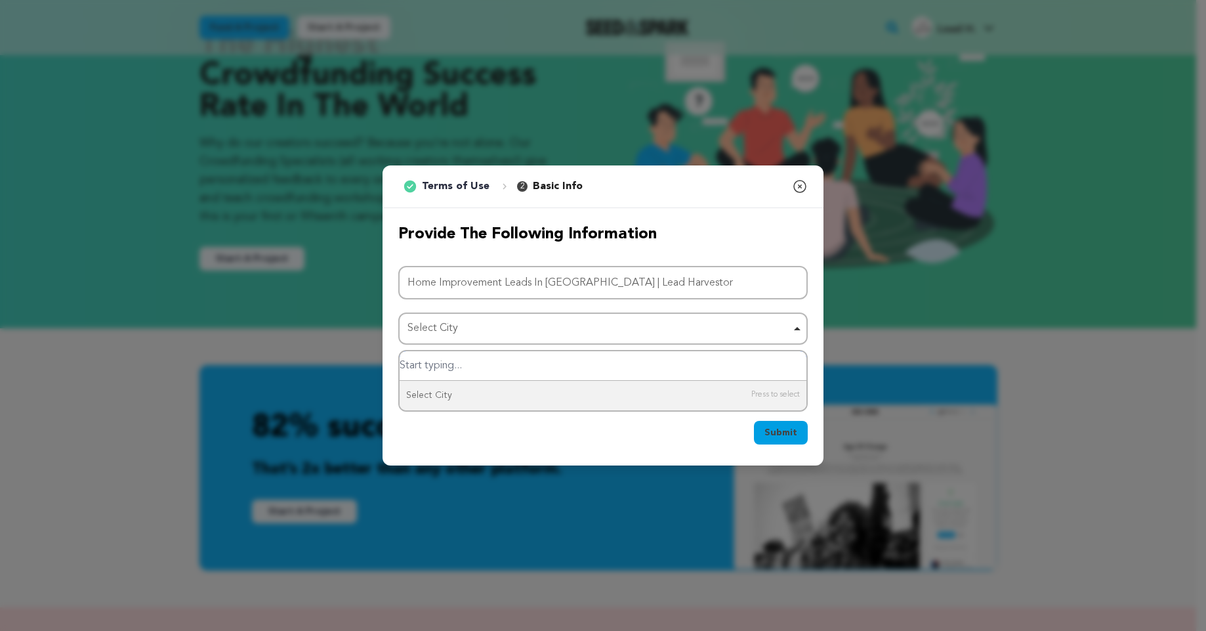
click at [800, 335] on div "Select City Remove item" at bounding box center [603, 328] width 396 height 24
click at [605, 322] on div "Select City Remove item" at bounding box center [599, 328] width 383 height 19
click at [378, 354] on div "1 Terms of Use 2 Basic Info You started your project! Close modal Provide the f…" at bounding box center [603, 315] width 1206 height 631
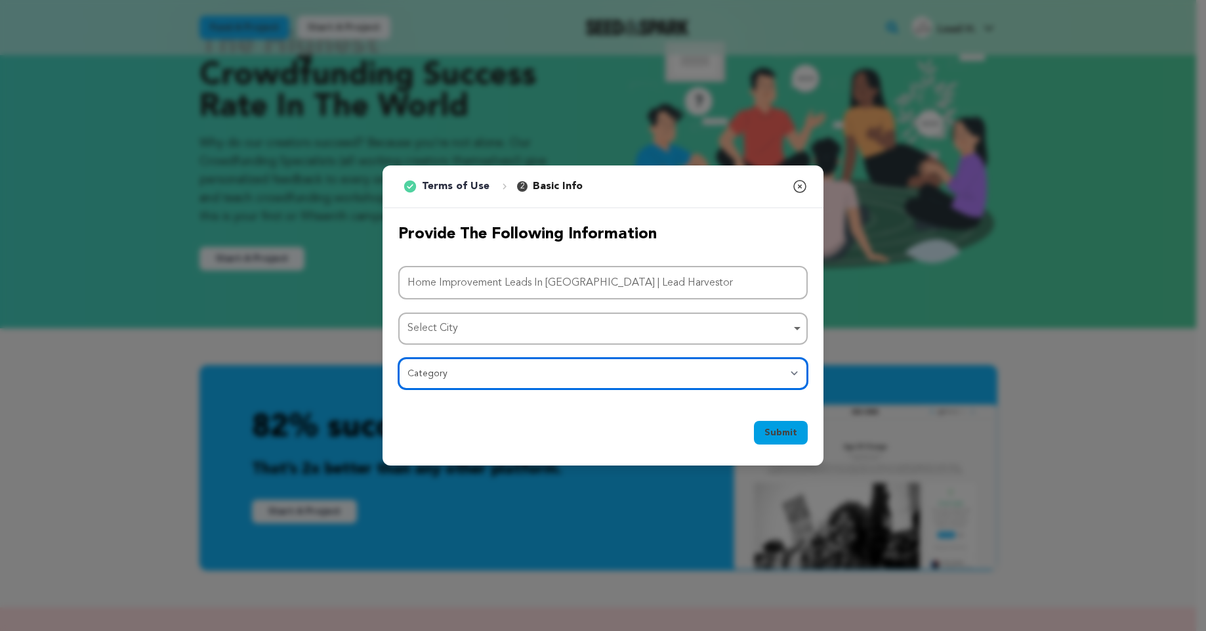
select select "10117"
click at [398, 358] on select "Category Film Feature Film Short Series Film Festival Company Music Video VR Ex…" at bounding box center [603, 374] width 410 height 32
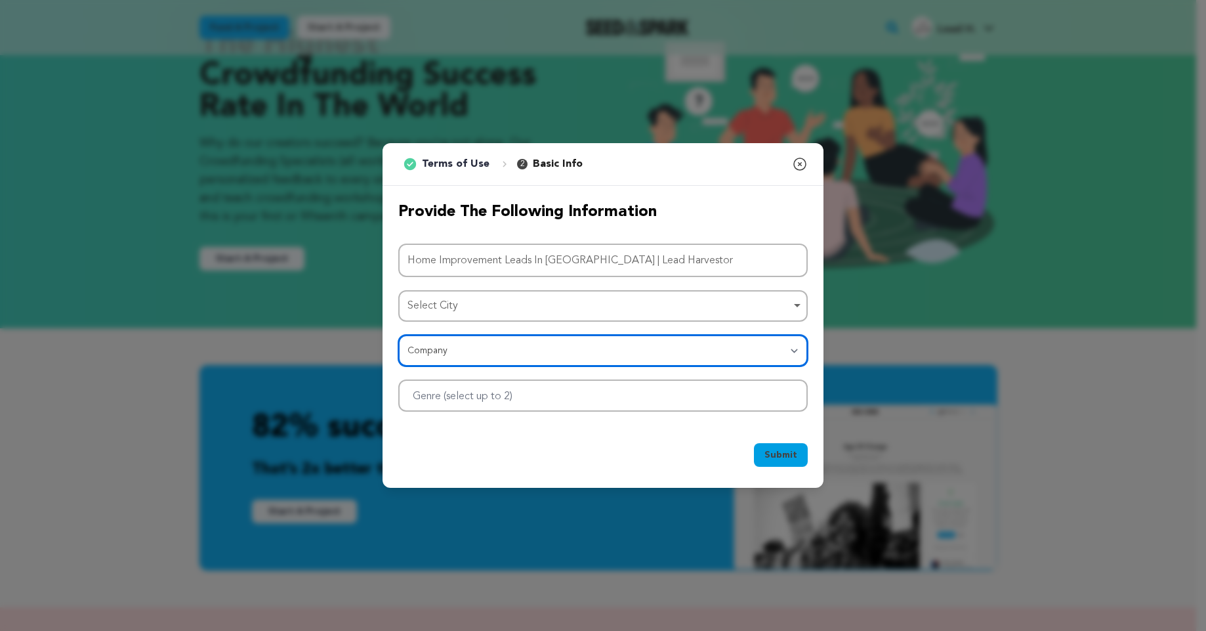
click at [598, 408] on div at bounding box center [603, 395] width 410 height 32
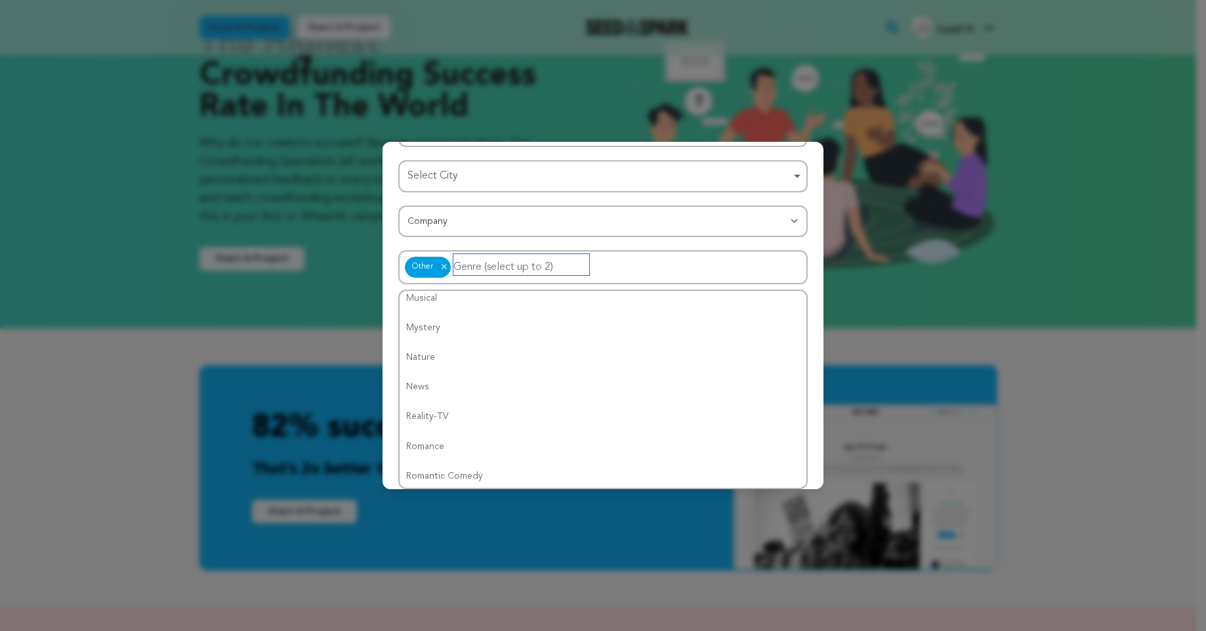
scroll to position [0, 0]
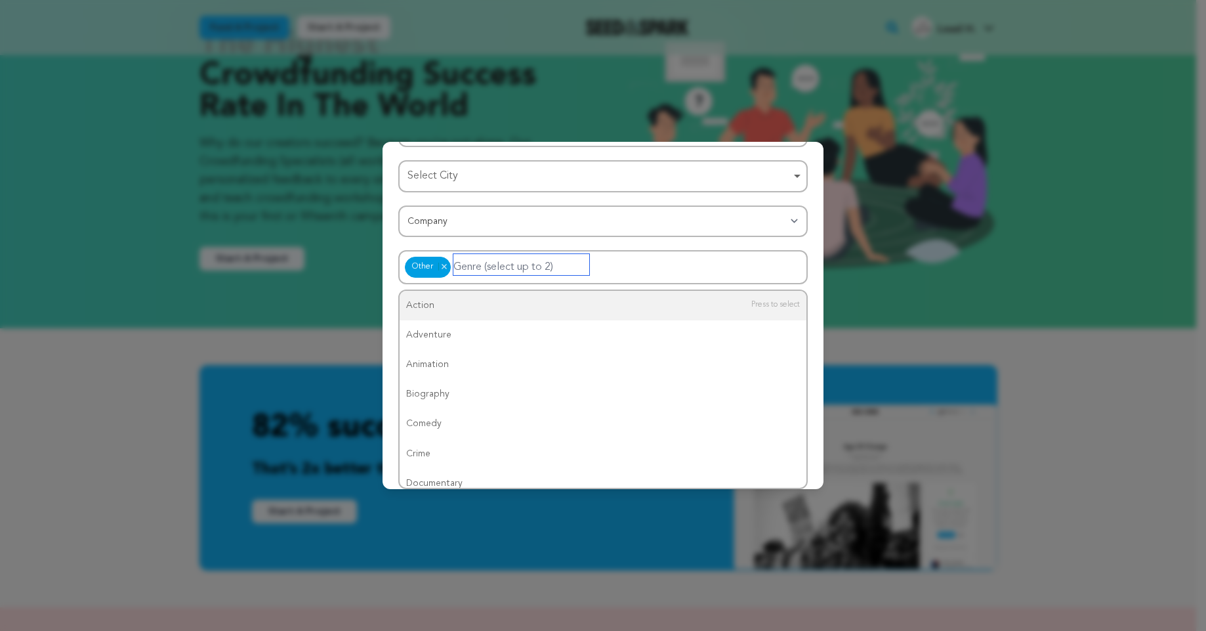
click at [698, 269] on div "Other Other Remove item" at bounding box center [603, 267] width 410 height 34
click at [656, 181] on div "Select City Remove item" at bounding box center [599, 176] width 383 height 19
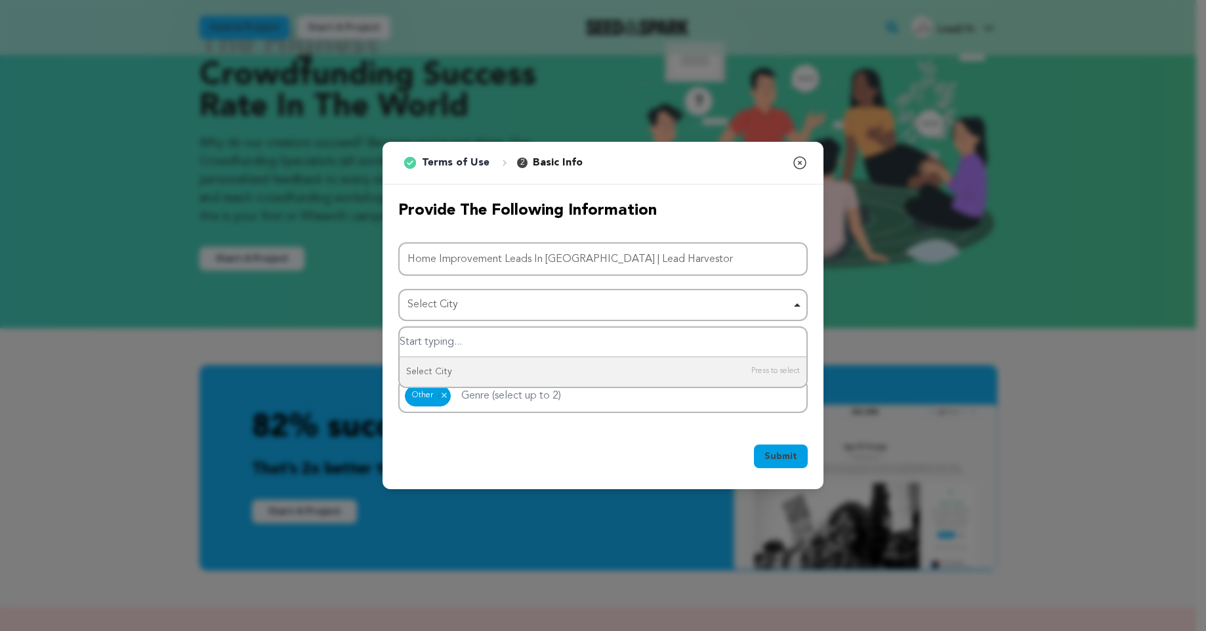
click at [759, 311] on div "Select City Remove item" at bounding box center [599, 304] width 383 height 19
click at [568, 293] on div "Select City Remove item" at bounding box center [603, 305] width 396 height 24
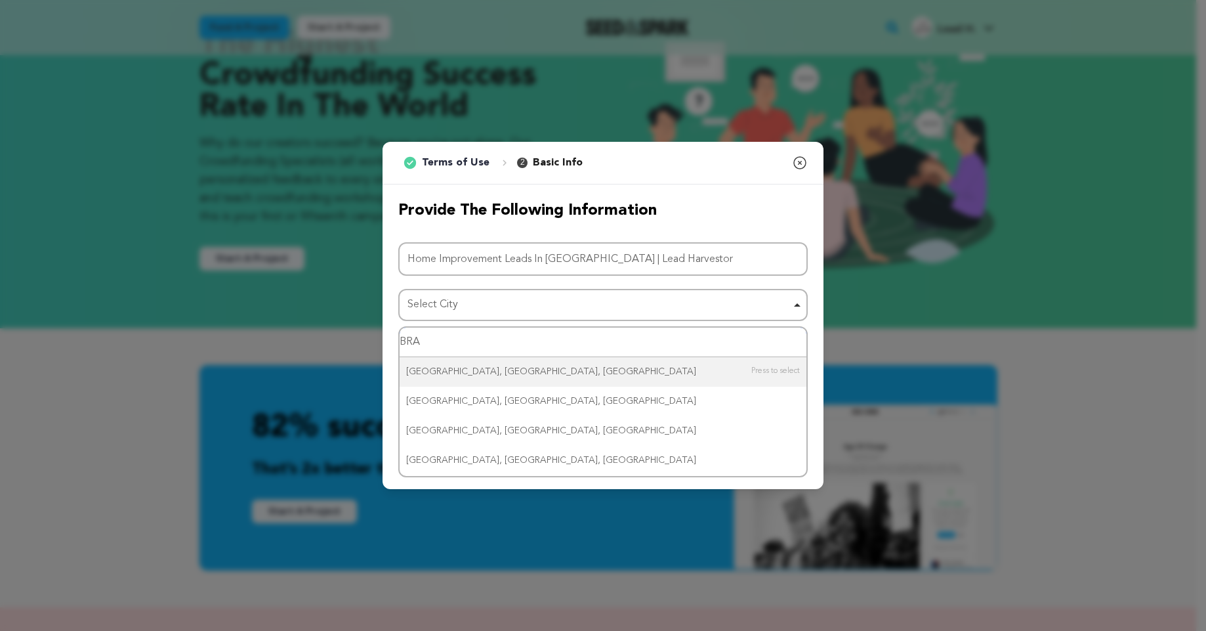
type input "BRAM"
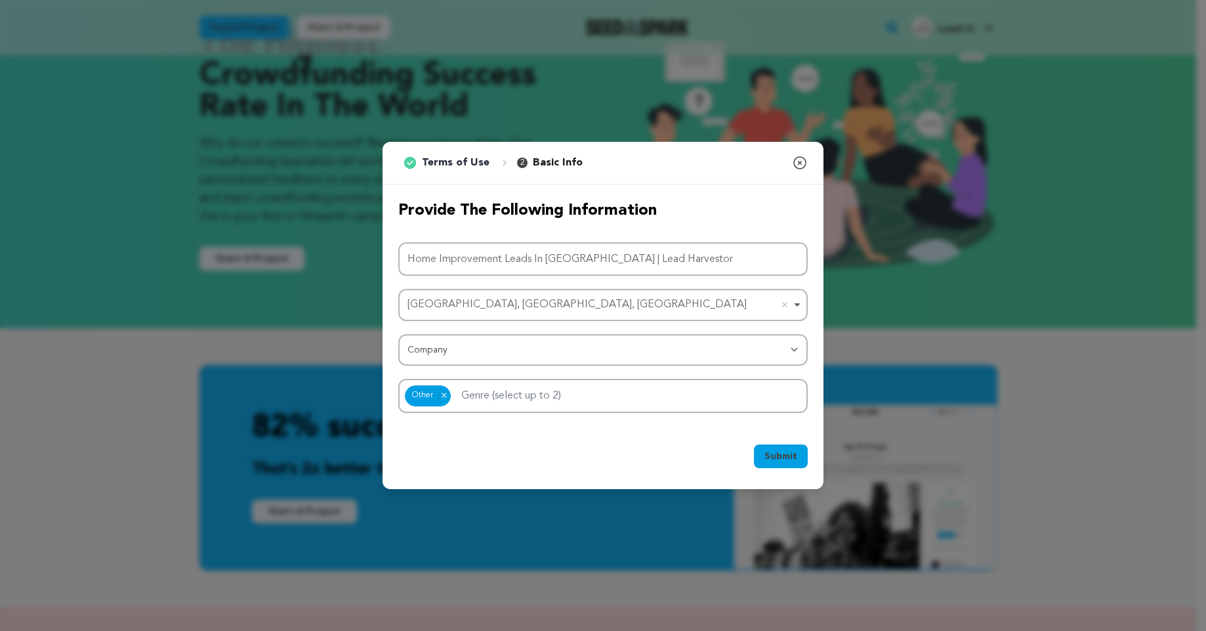
click at [790, 454] on span "Submit" at bounding box center [781, 456] width 33 height 13
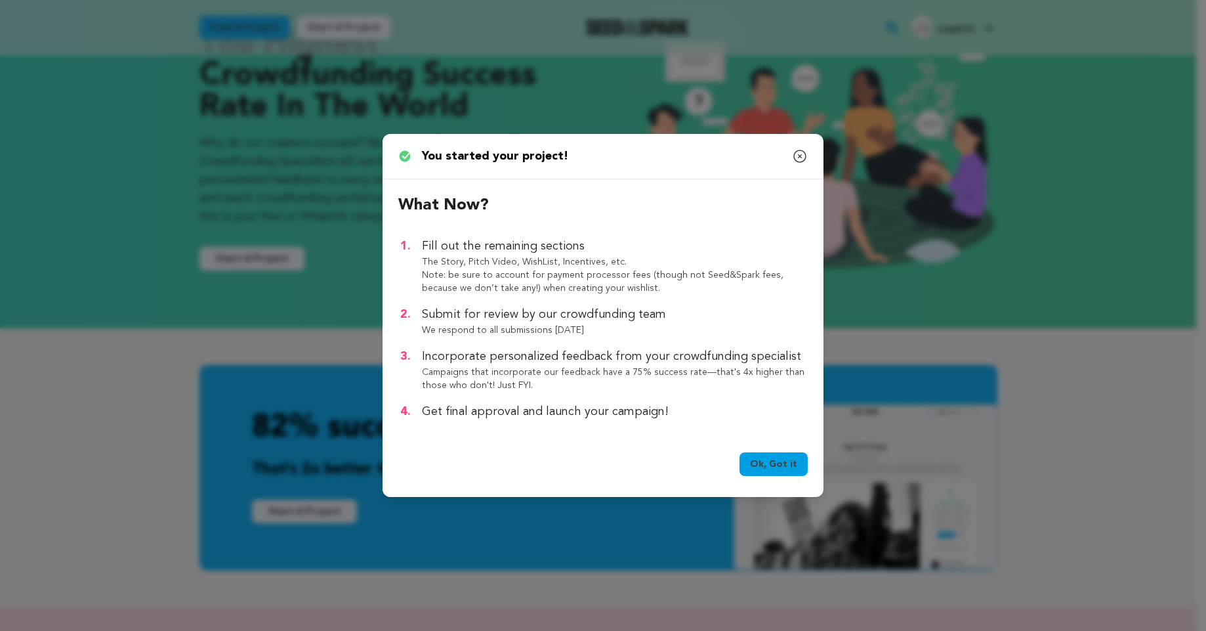
click at [797, 473] on link "Ok, Got it" at bounding box center [774, 464] width 68 height 24
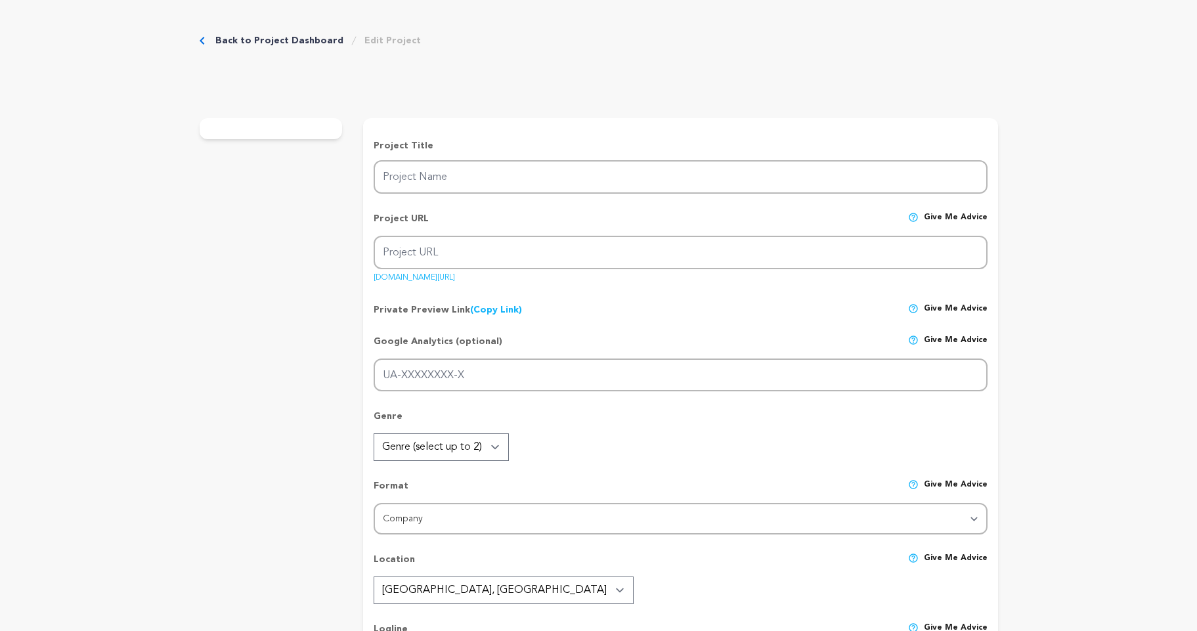
type input "Home Improvement Leads In [GEOGRAPHIC_DATA] | Lead Harvestor"
type input "home-improvement-leads-in-[GEOGRAPHIC_DATA]-lead-harvestor"
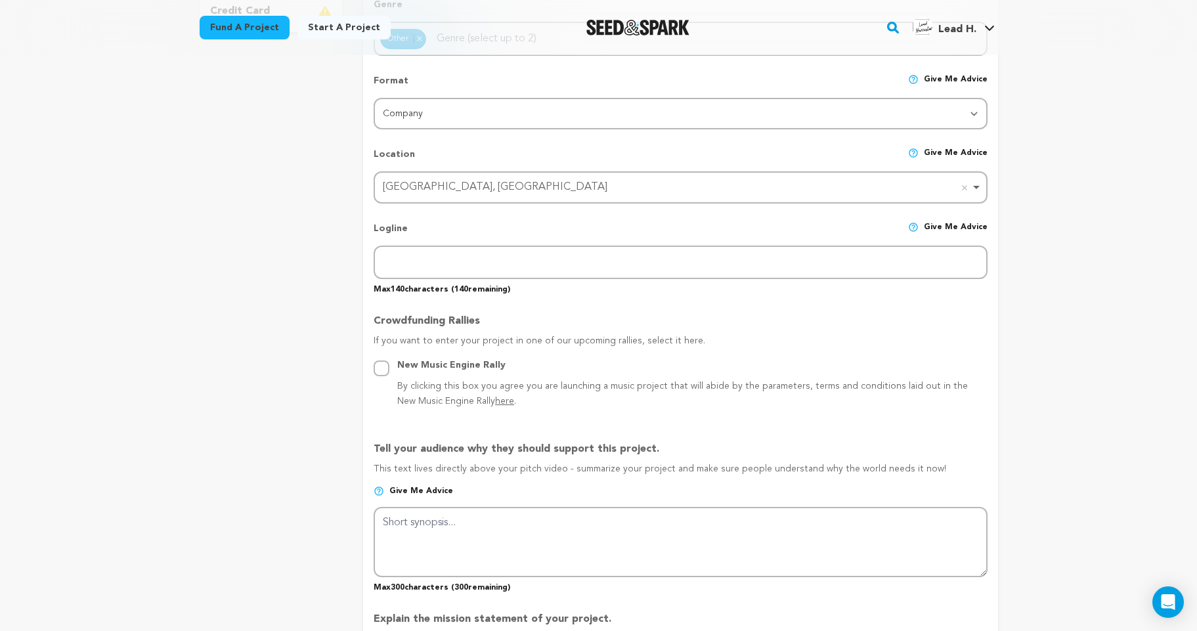
scroll to position [473, 0]
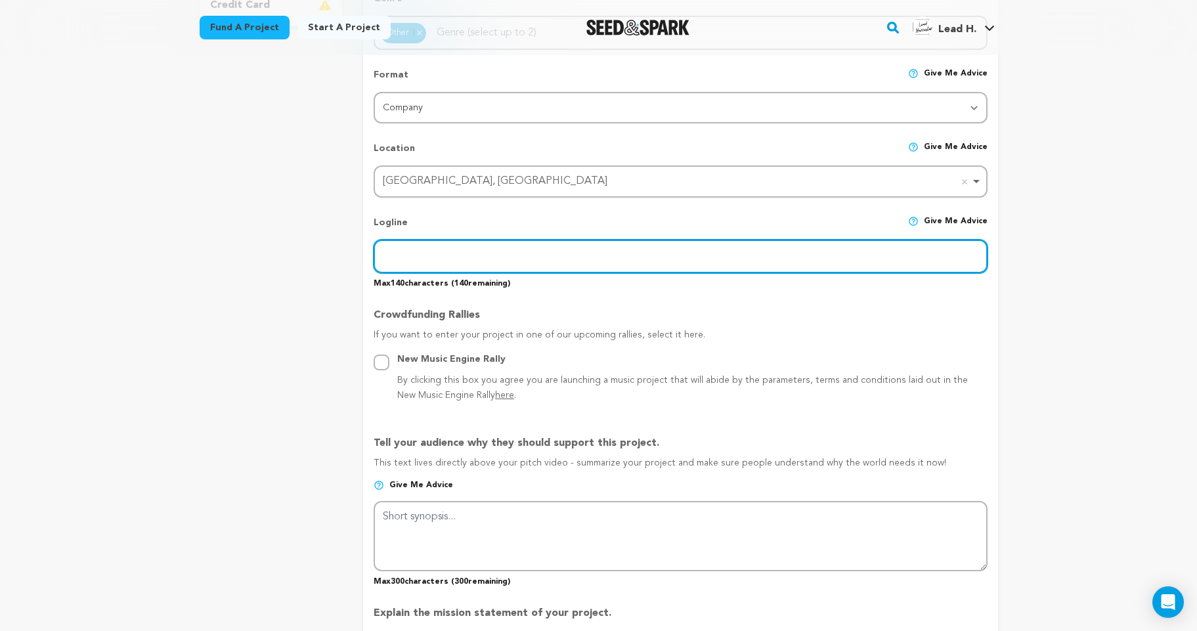
click at [423, 261] on input "text" at bounding box center [680, 256] width 613 height 33
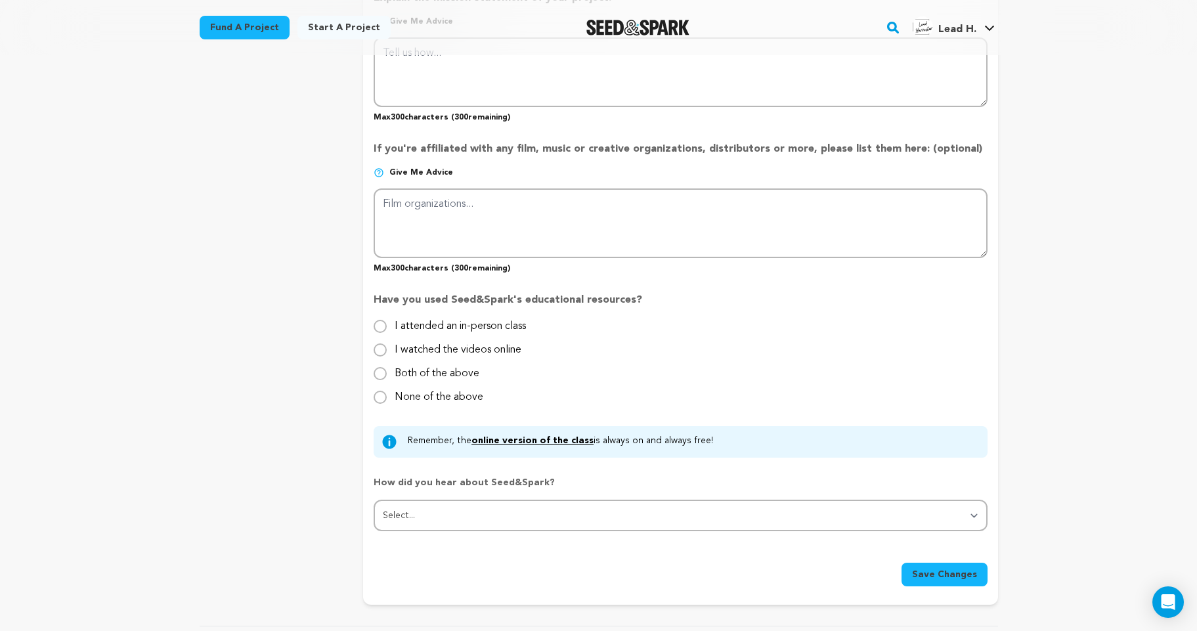
scroll to position [1103, 0]
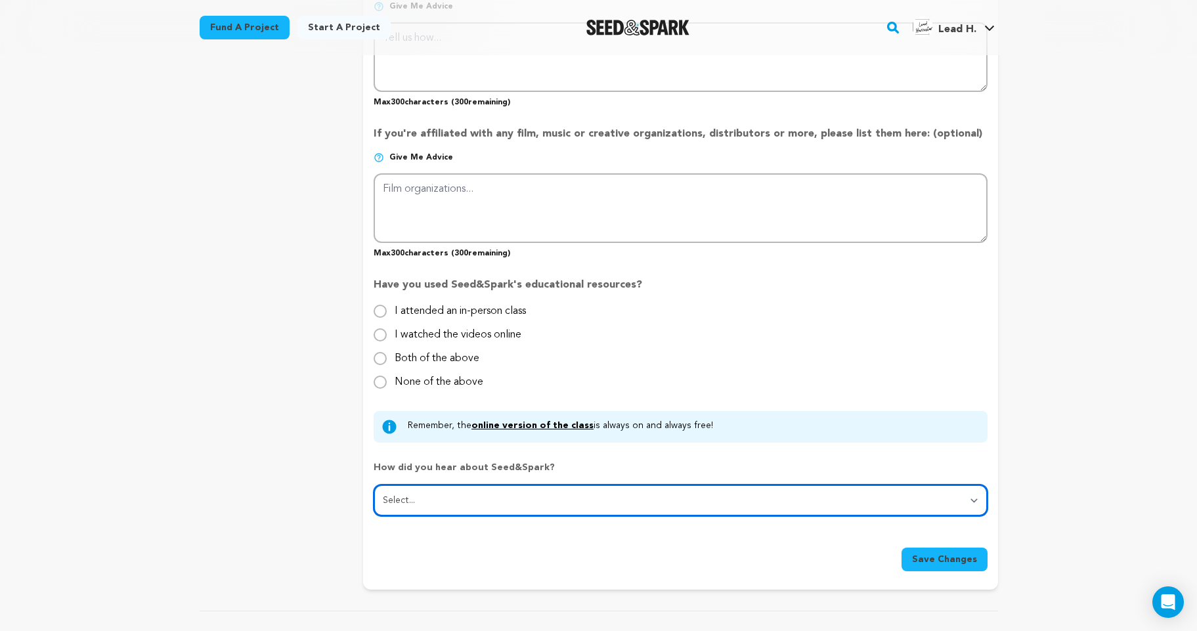
click at [964, 498] on select "Select... From a friend Social media Film festival or film organization Took an…" at bounding box center [680, 500] width 613 height 32
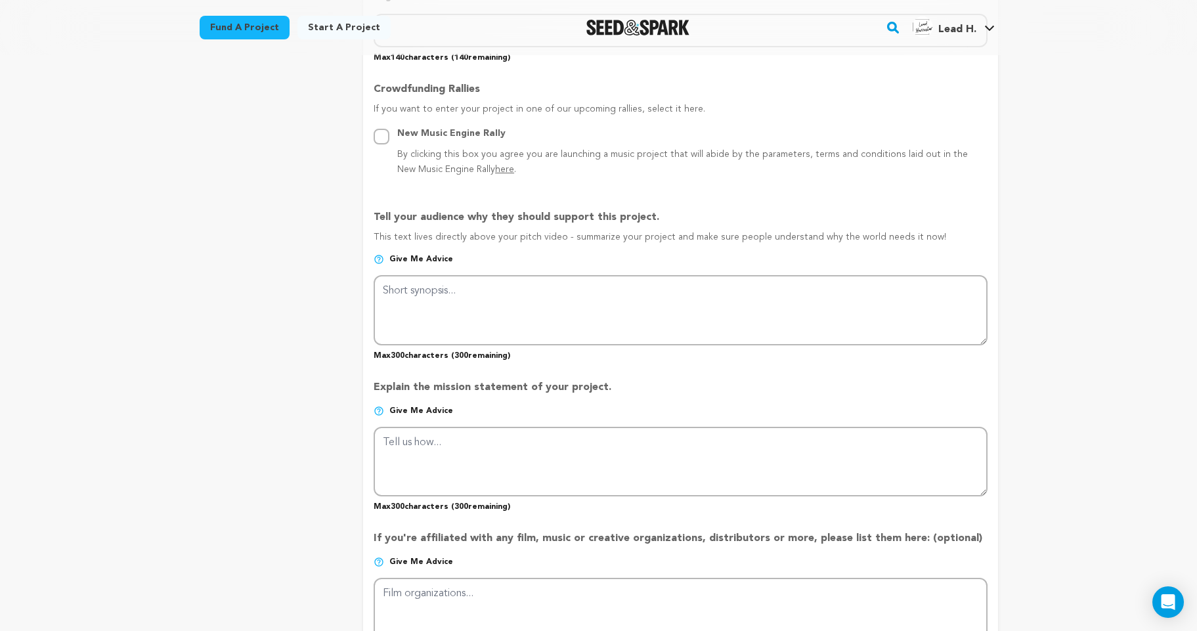
scroll to position [630, 0]
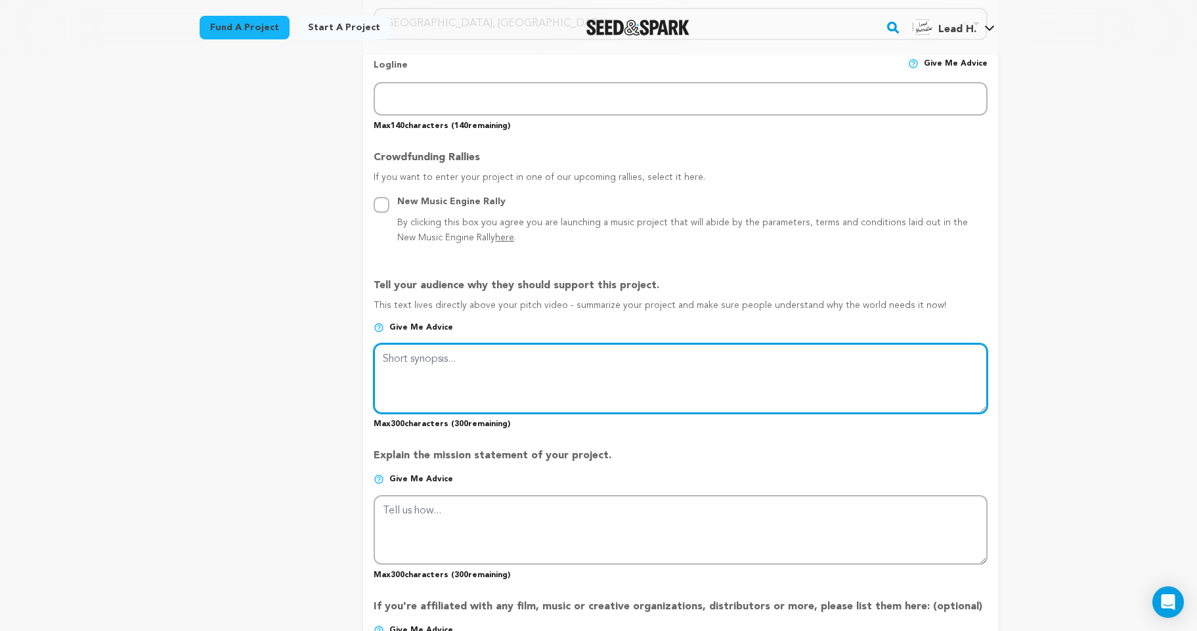
click at [568, 362] on textarea at bounding box center [680, 378] width 613 height 70
paste textarea "Finding quality home improvement leads in [GEOGRAPHIC_DATA] is one of the bigge…"
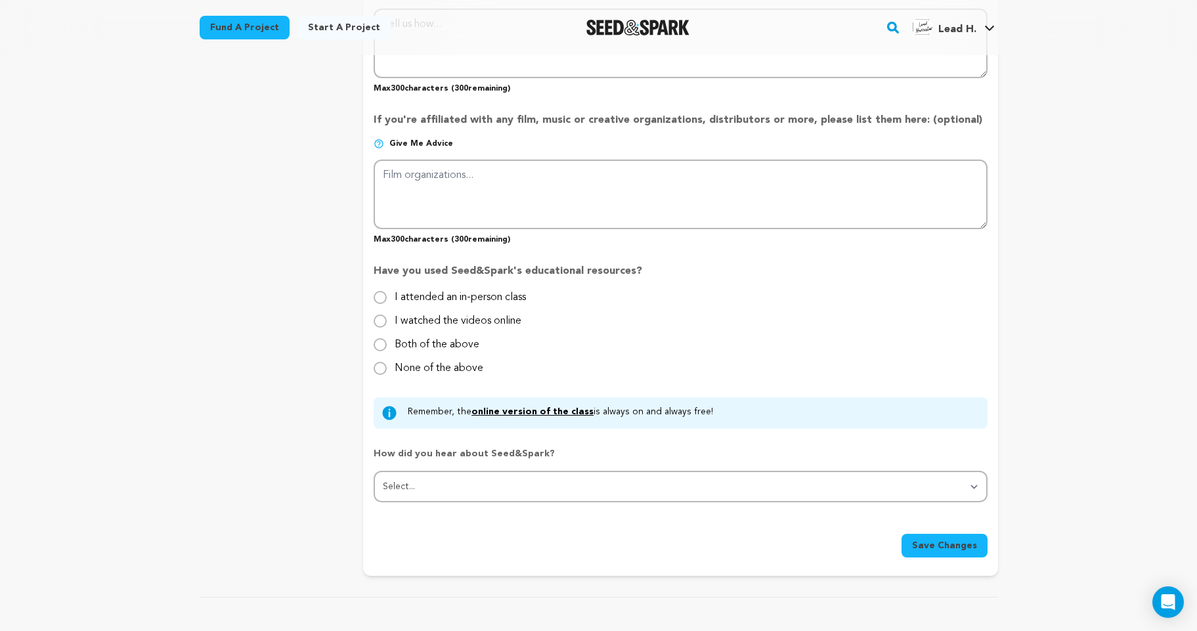
scroll to position [1103, 0]
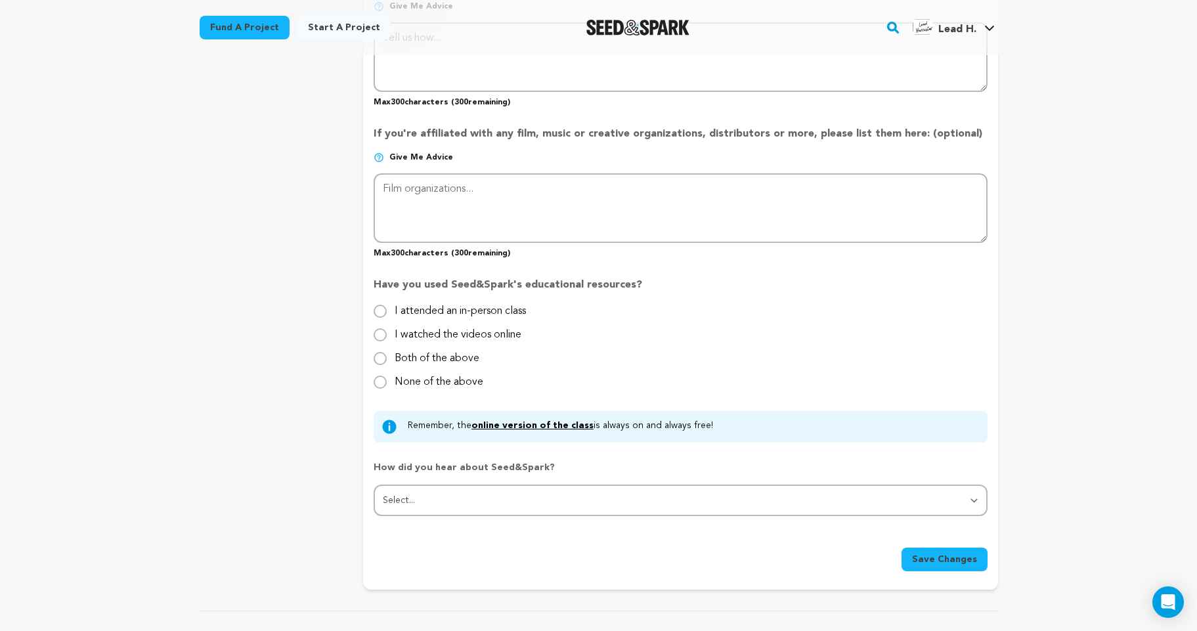
type textarea "Finding quality home improvement leads in [GEOGRAPHIC_DATA] is one of the bigge…"
click at [976, 561] on span "Save Changes" at bounding box center [944, 559] width 65 height 13
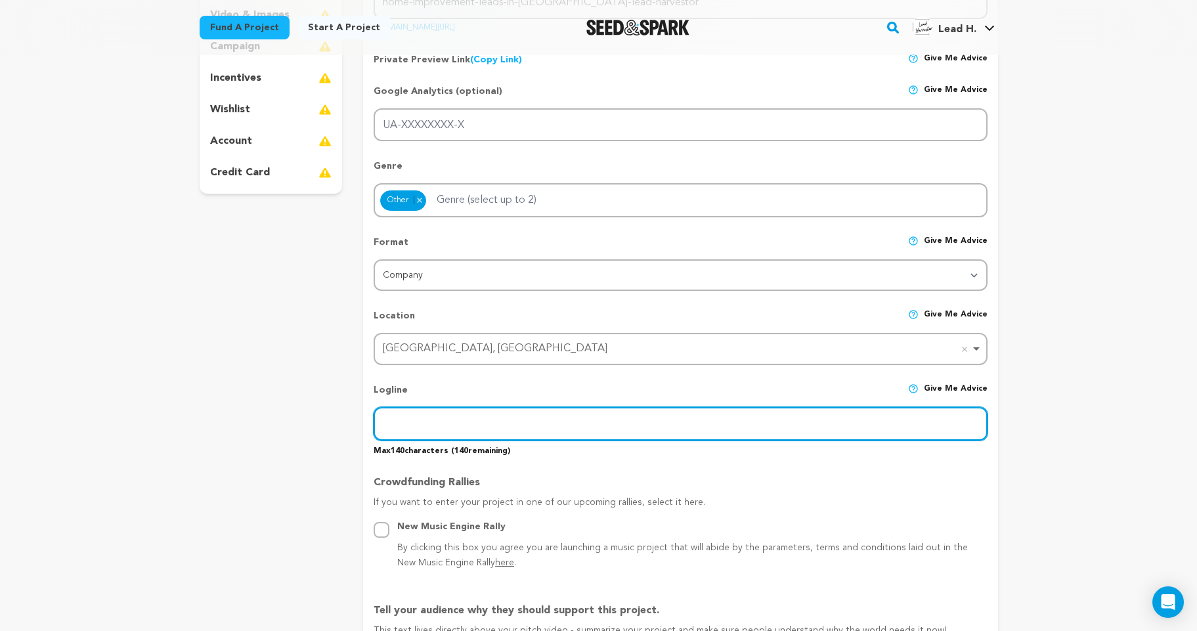
scroll to position [318, 0]
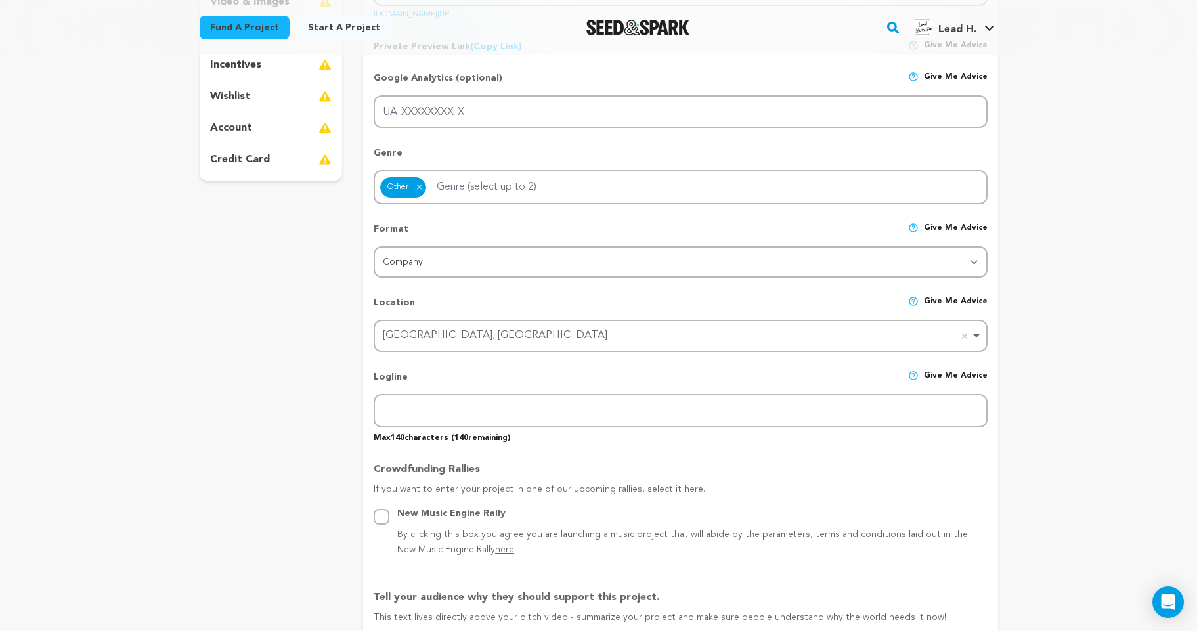
drag, startPoint x: 423, startPoint y: 377, endPoint x: 354, endPoint y: 372, distance: 69.1
click at [354, 372] on div "project story team social media video & images campaign incentives wishlist" at bounding box center [599, 614] width 798 height 1519
copy p "Logline"
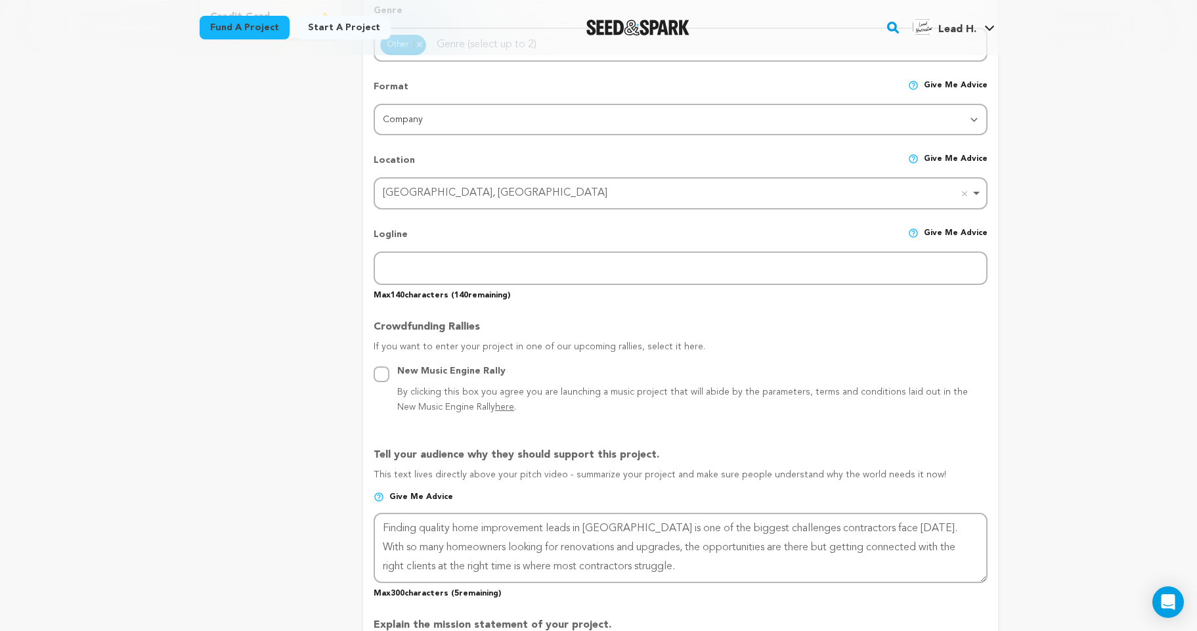
scroll to position [476, 0]
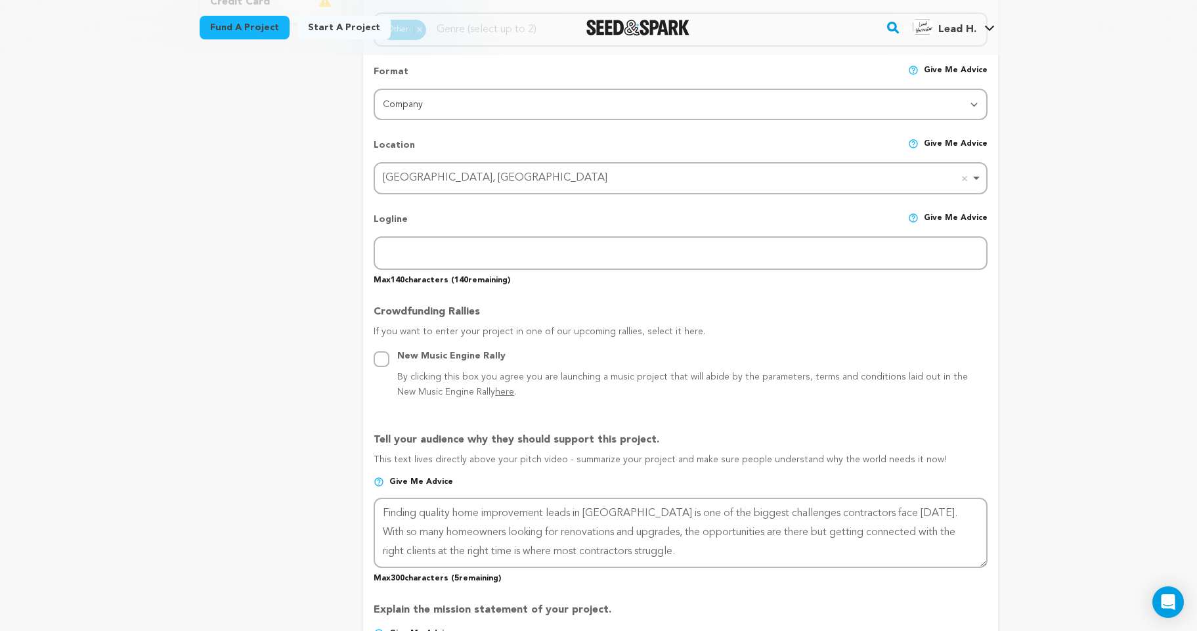
click at [588, 292] on div "Project Title Project Name Home Improvement Leads In [GEOGRAPHIC_DATA] | Lead H…" at bounding box center [680, 458] width 613 height 1480
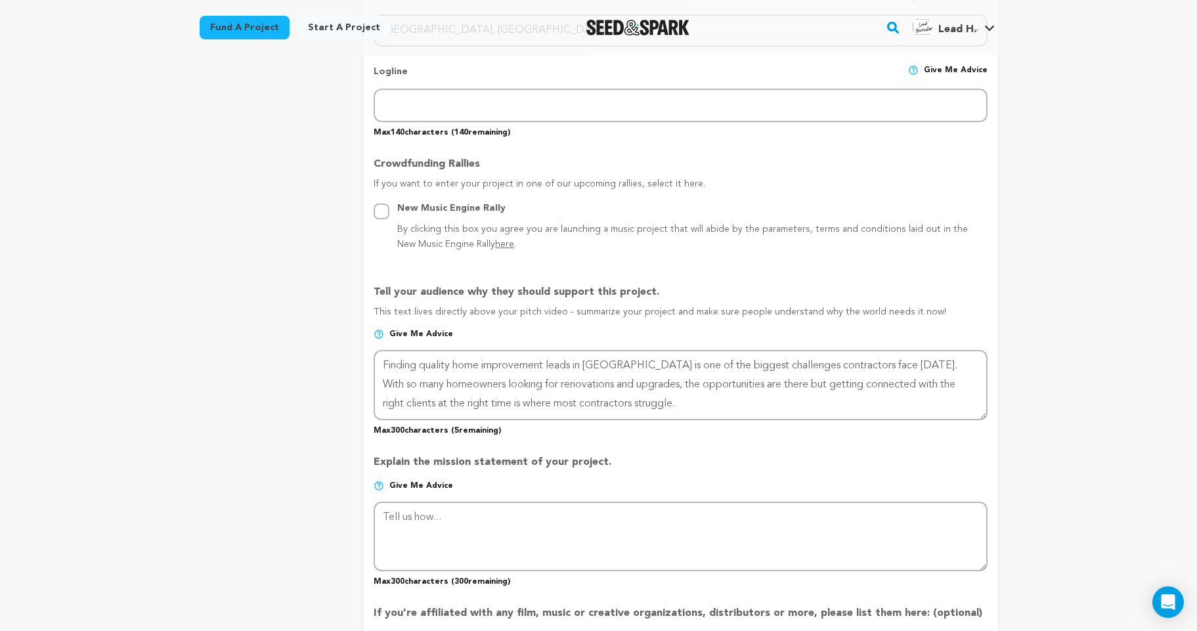
scroll to position [633, 0]
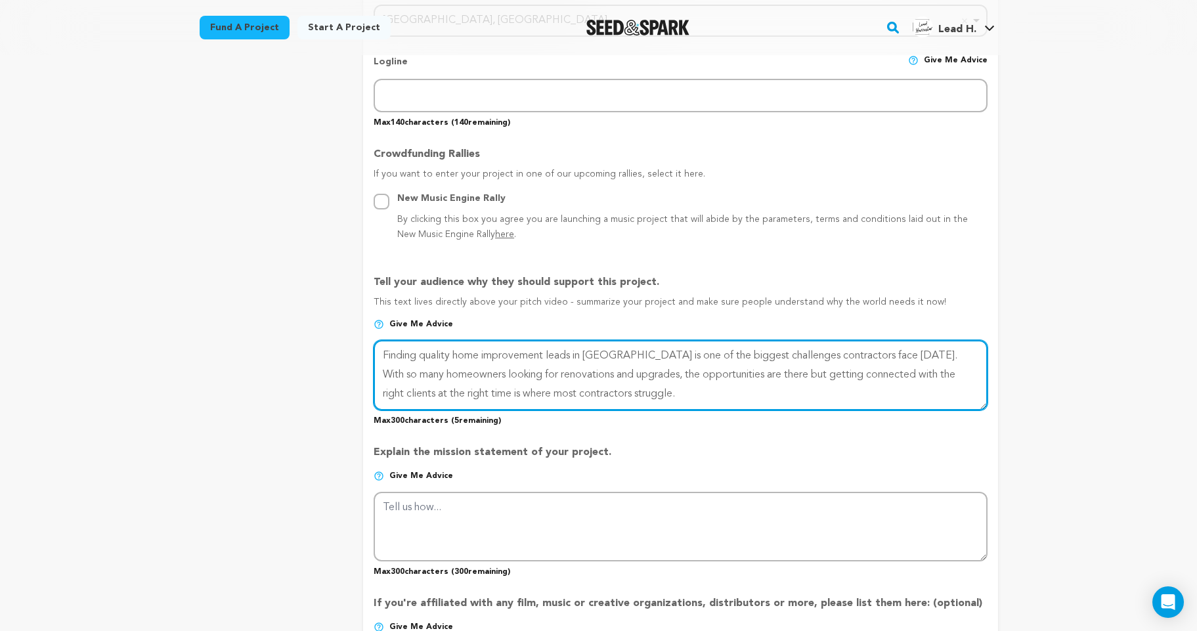
drag, startPoint x: 423, startPoint y: 353, endPoint x: 886, endPoint y: 360, distance: 462.8
click at [886, 360] on textarea at bounding box center [680, 375] width 613 height 70
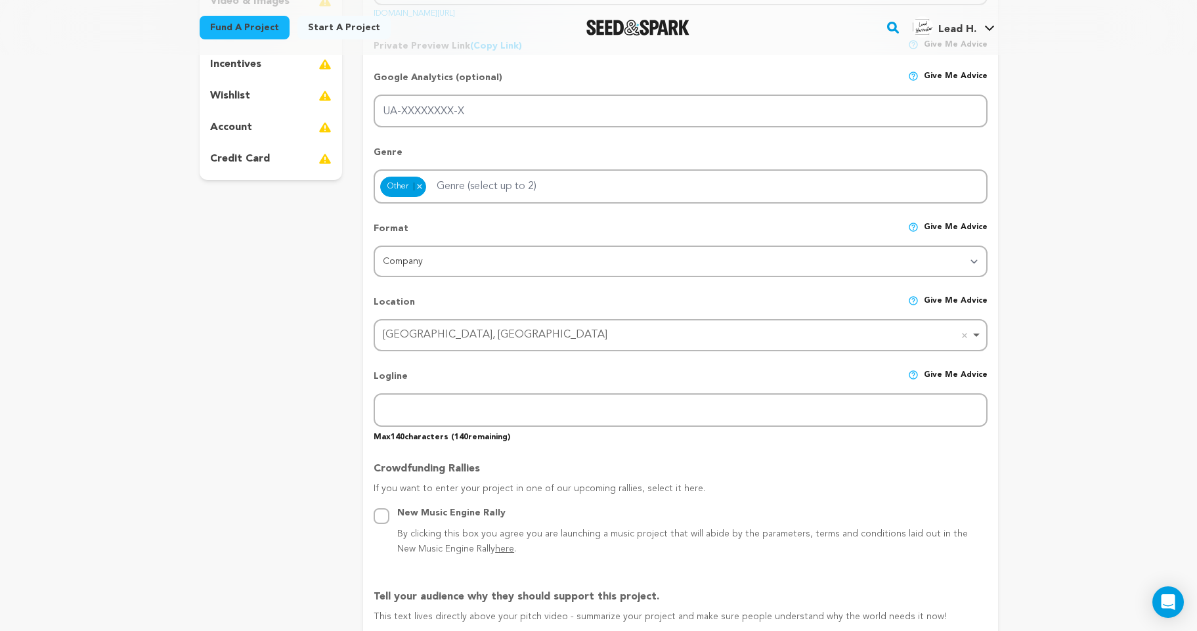
scroll to position [318, 0]
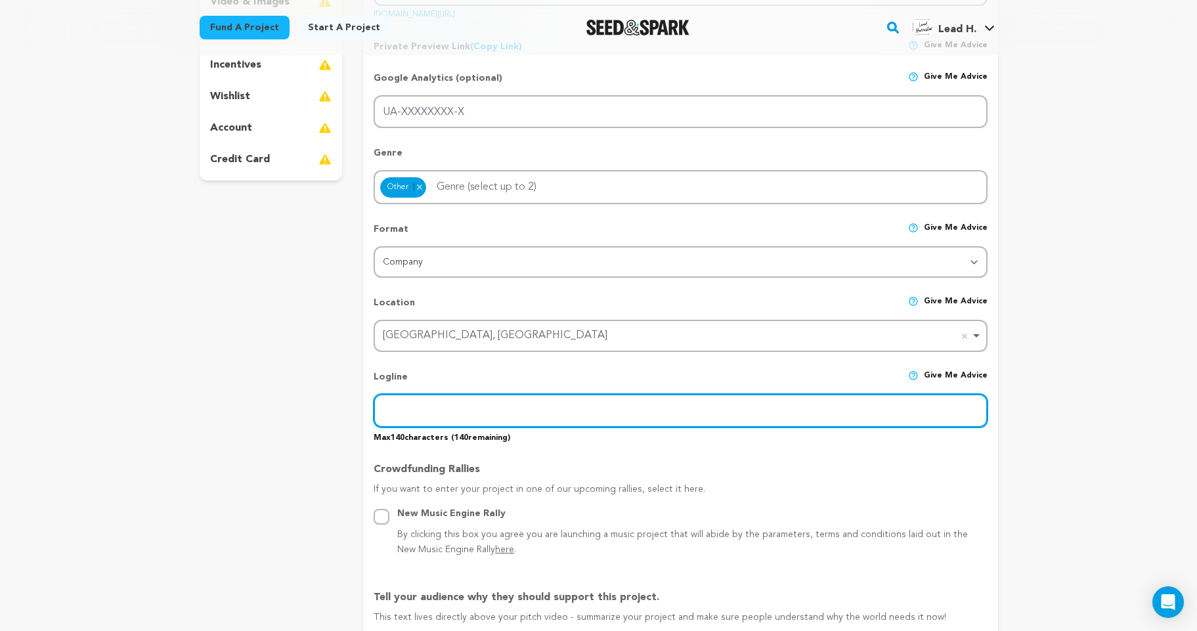
click at [463, 414] on input "text" at bounding box center [680, 410] width 613 height 33
paste input "quality home improvement leads in [GEOGRAPHIC_DATA] is one of the biggest chall…"
click at [394, 414] on input "quality home improvement leads in [GEOGRAPHIC_DATA] is one of the biggest chall…" at bounding box center [680, 410] width 613 height 33
click at [859, 412] on input "Quality home improvement leads in [GEOGRAPHIC_DATA] is one of the biggest chall…" at bounding box center [680, 410] width 613 height 33
type input "Quality home improvement leads in [GEOGRAPHIC_DATA] is one of the biggest chall…"
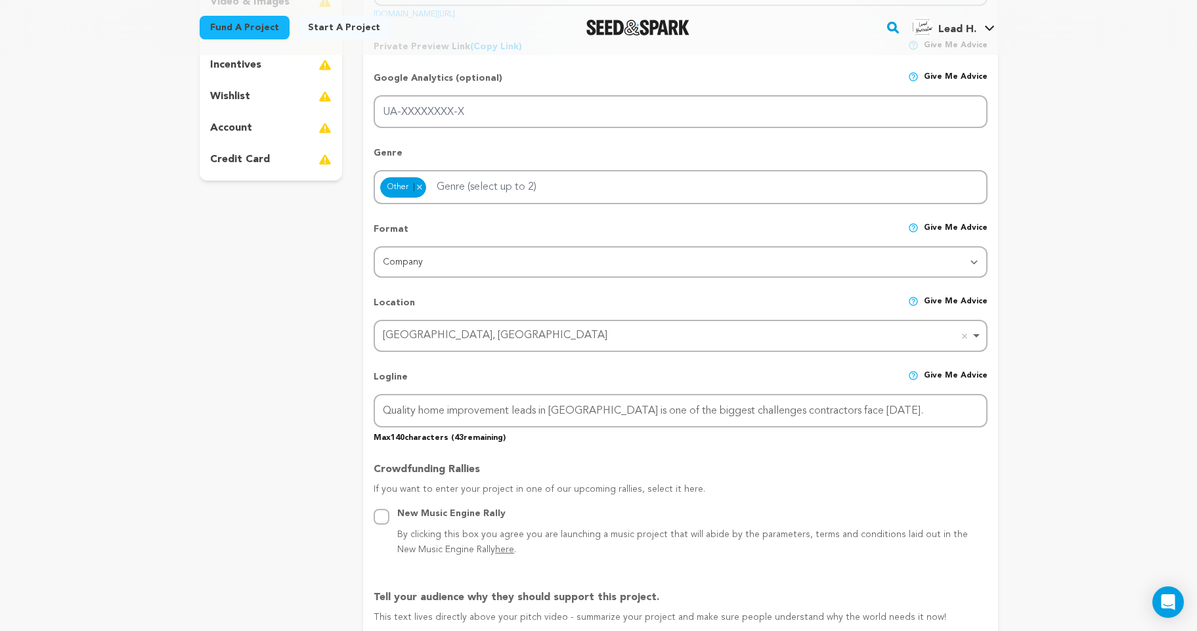
click at [836, 500] on p "If you want to enter your project in one of our upcoming rallies, select it her…" at bounding box center [680, 494] width 613 height 24
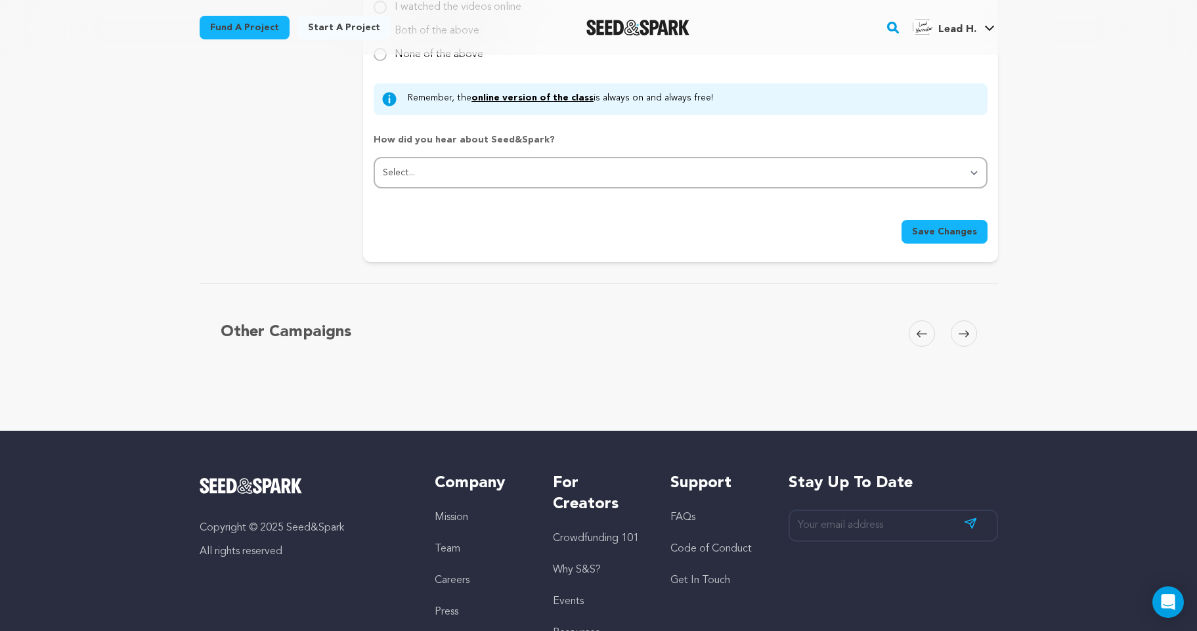
click at [956, 231] on span "Save Changes" at bounding box center [944, 231] width 65 height 13
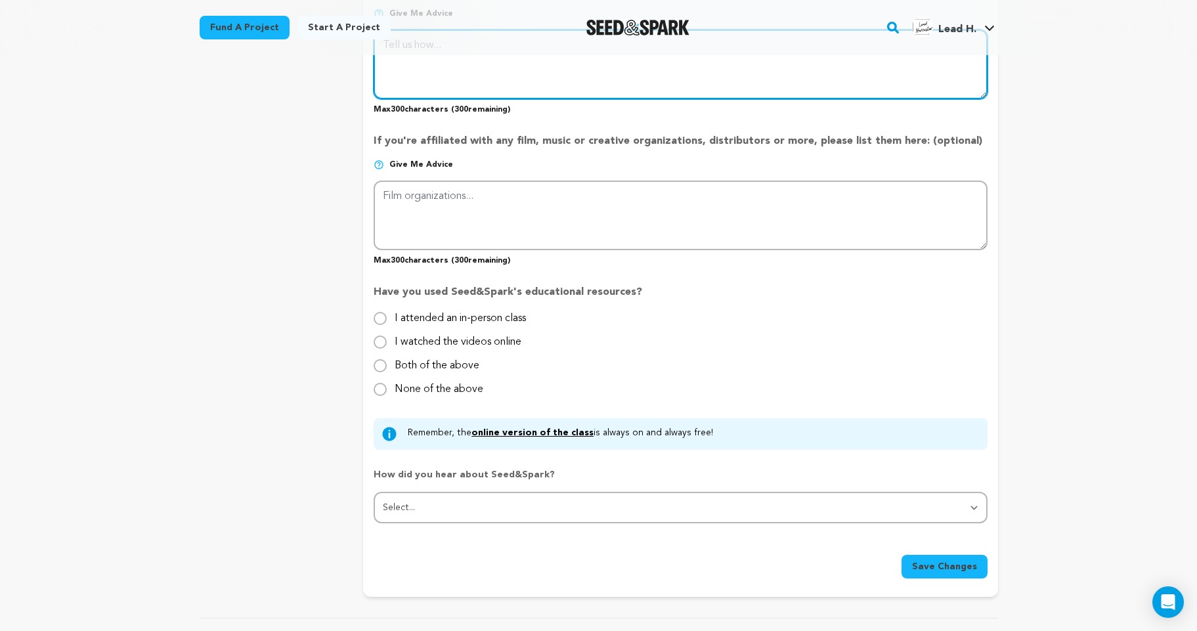
scroll to position [890, 0]
